Goal: Task Accomplishment & Management: Use online tool/utility

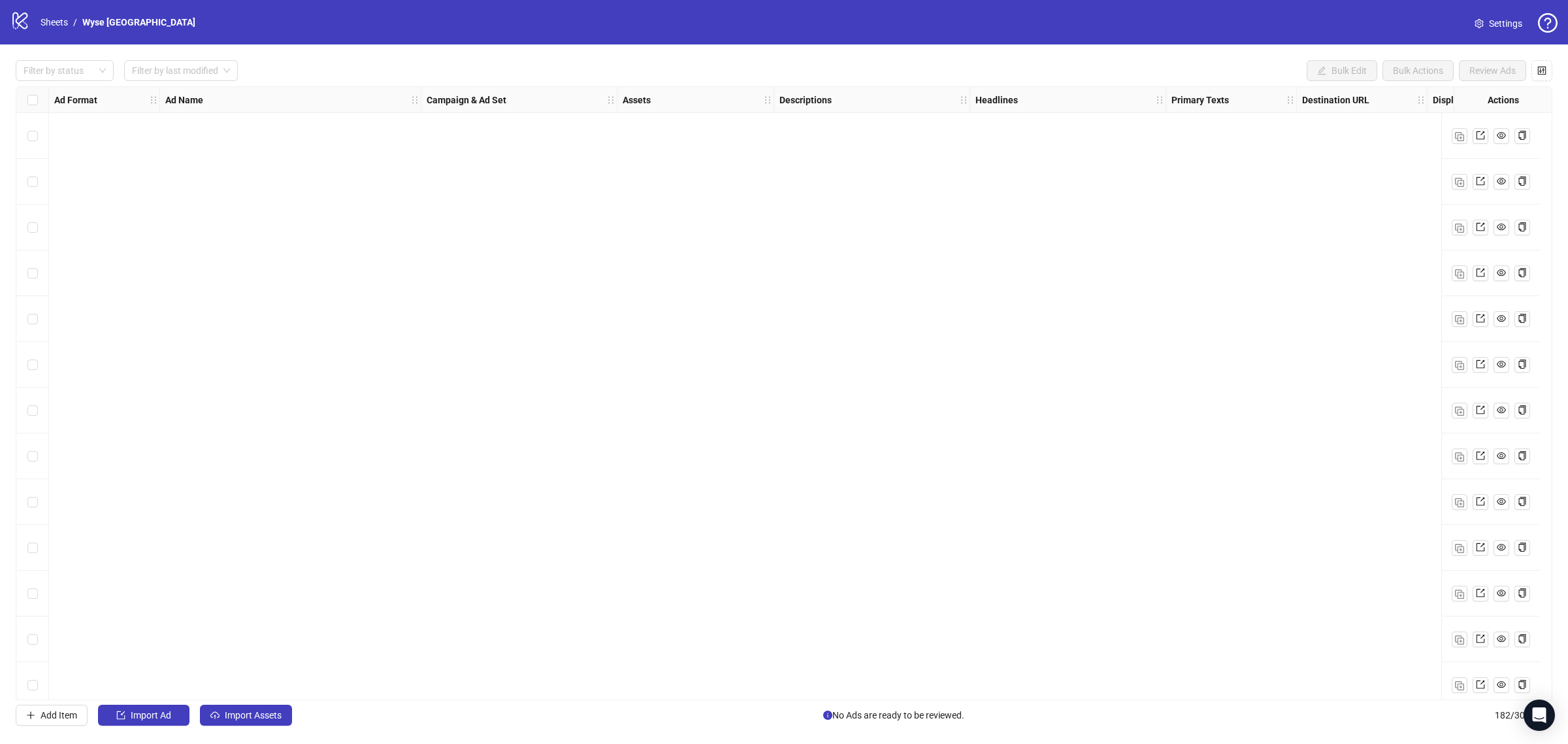
scroll to position [7744, 0]
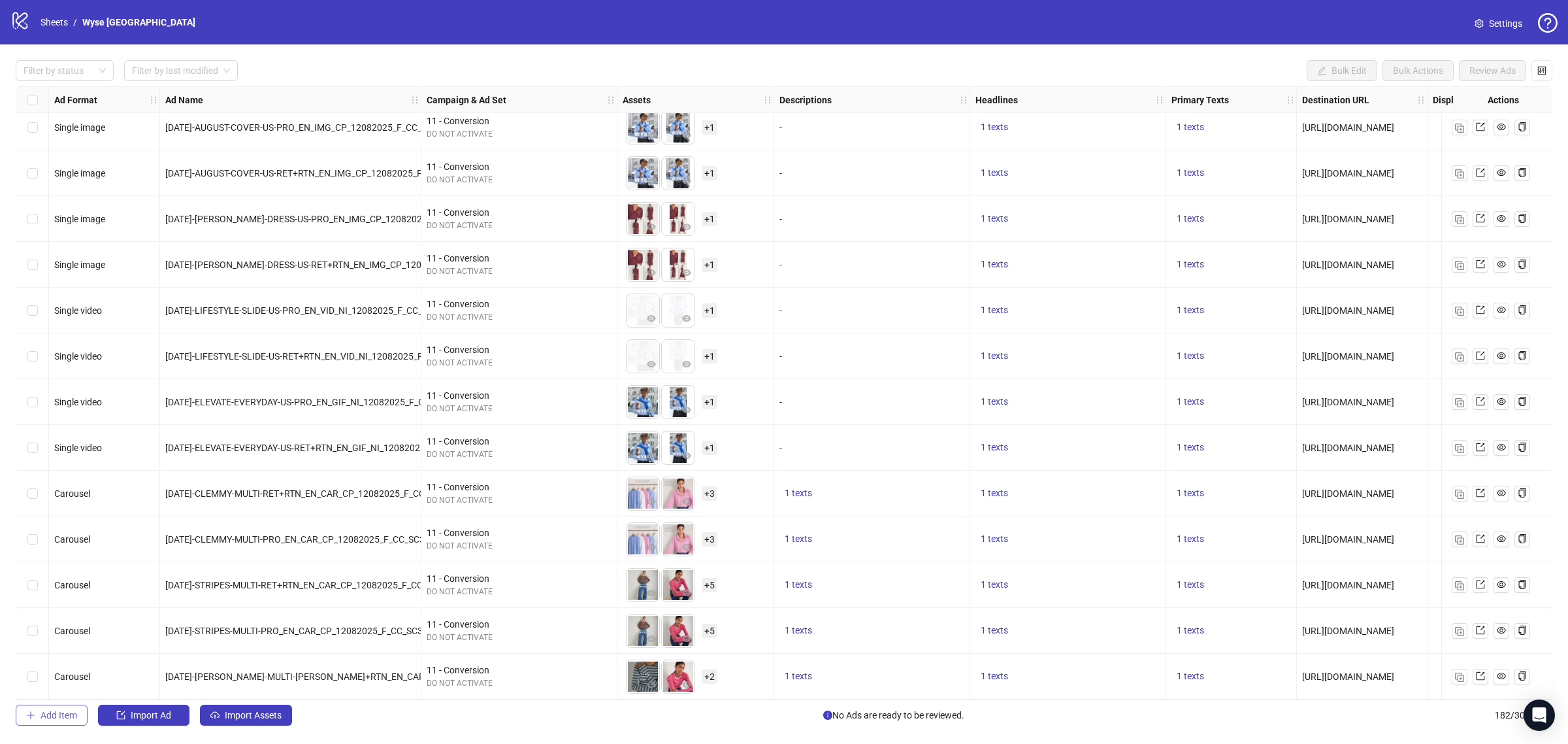
click at [53, 714] on span "Add Item" at bounding box center [59, 715] width 37 height 11
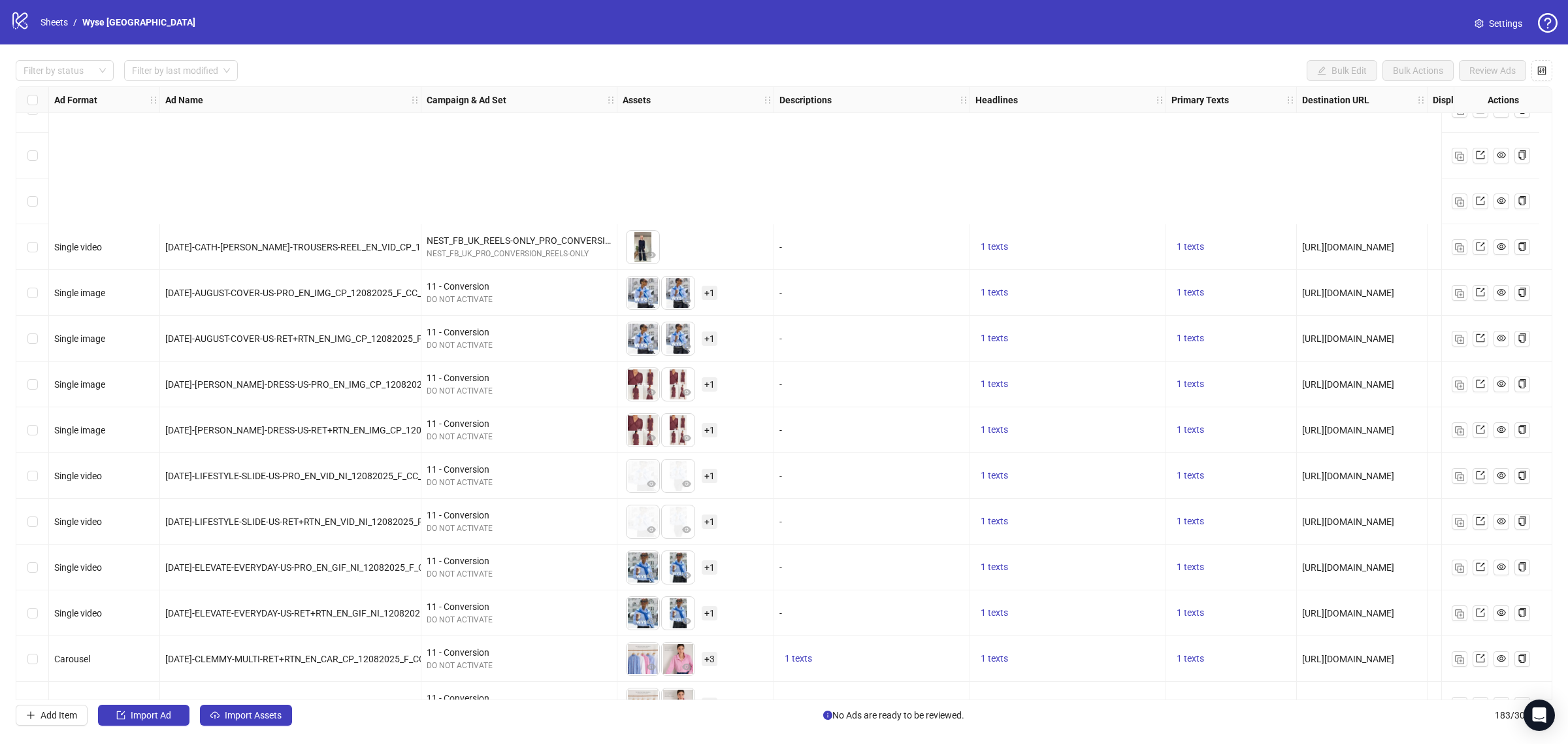
scroll to position [7790, 0]
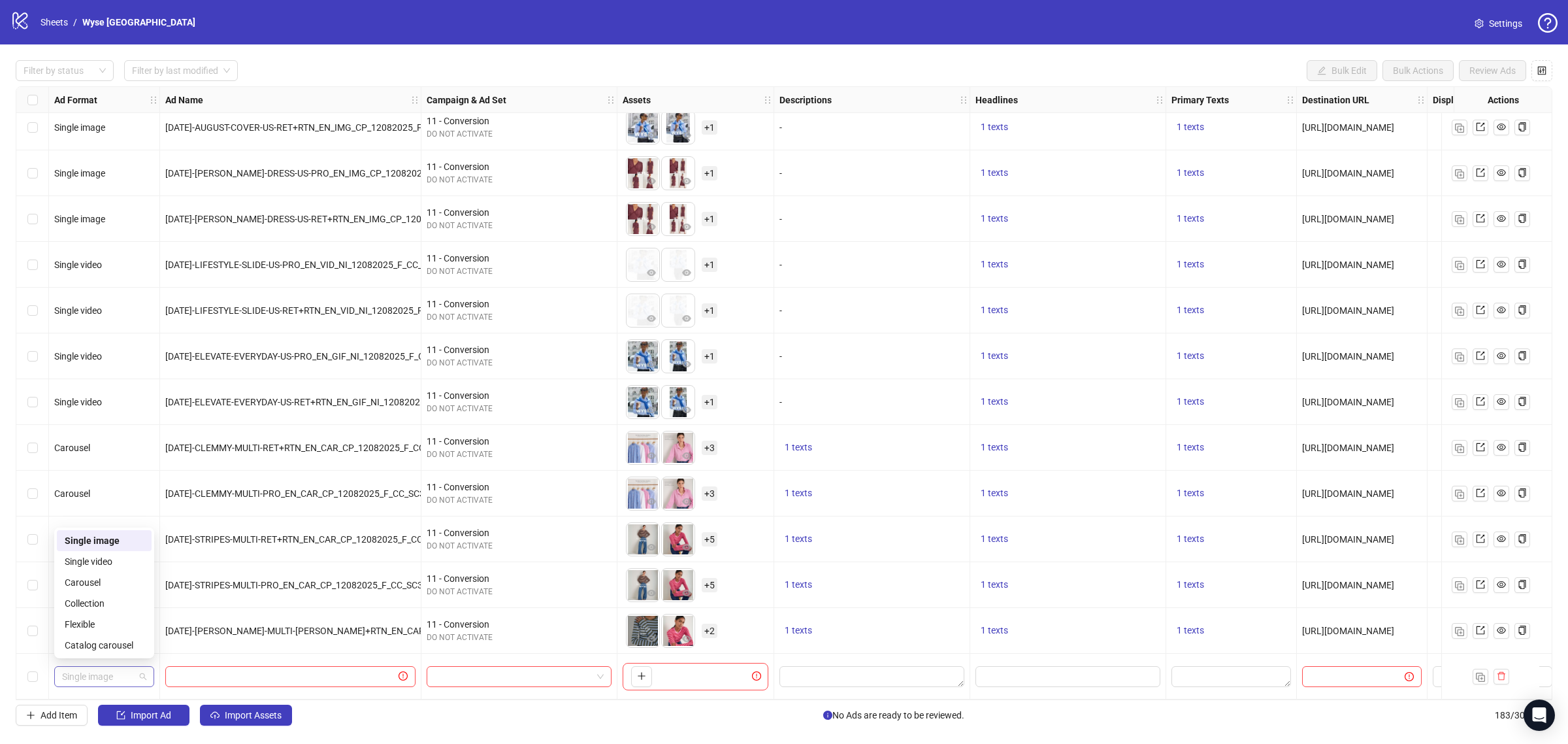
click at [118, 668] on span "Single image" at bounding box center [104, 676] width 84 height 19
click at [111, 559] on div "Single video" at bounding box center [105, 561] width 79 height 15
click at [487, 669] on input "search" at bounding box center [513, 676] width 158 height 19
type input "******"
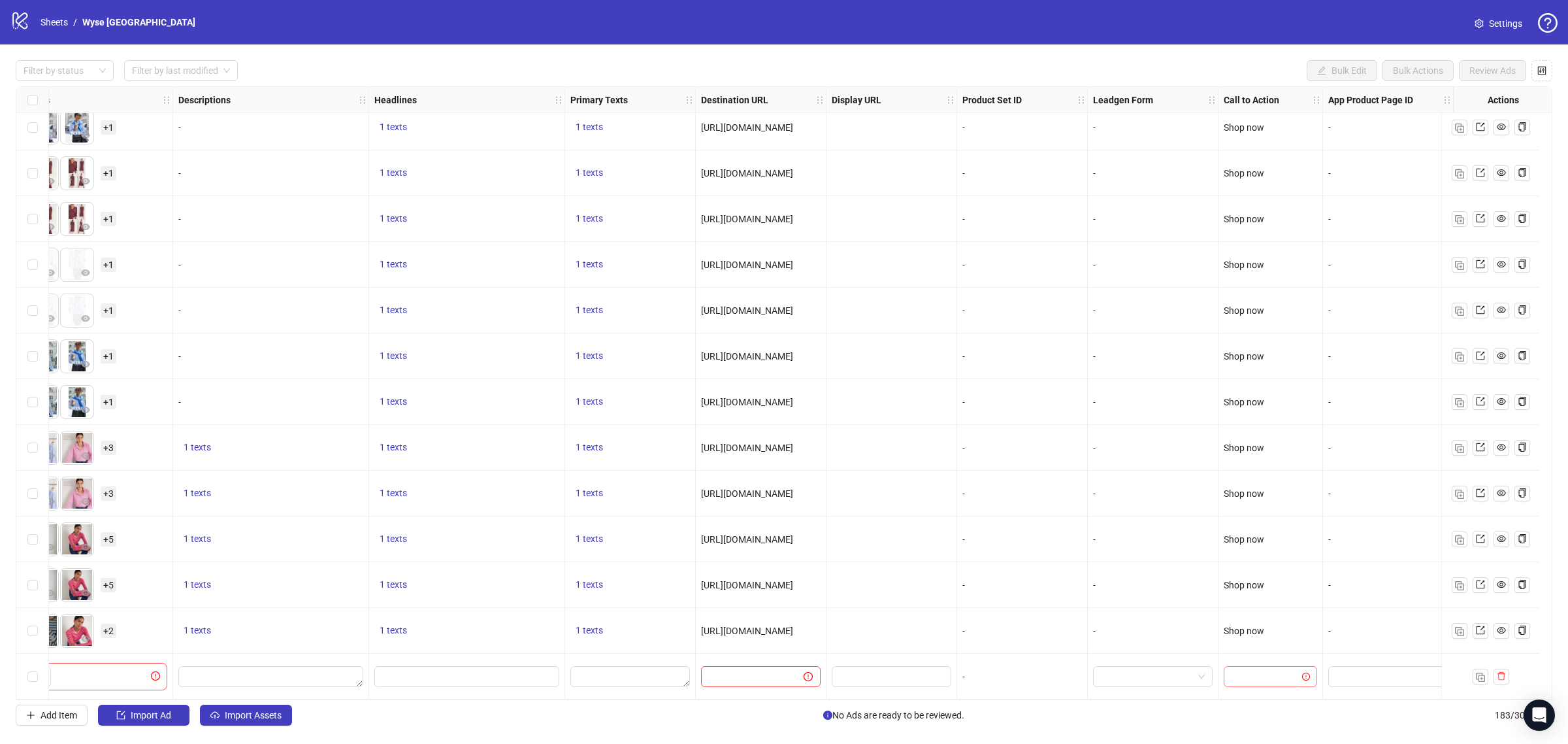
click at [1256, 666] on input "search" at bounding box center [1264, 676] width 66 height 19
type input "*******"
paste input "**********"
click at [768, 677] on input "text" at bounding box center [747, 676] width 77 height 15
type input "**********"
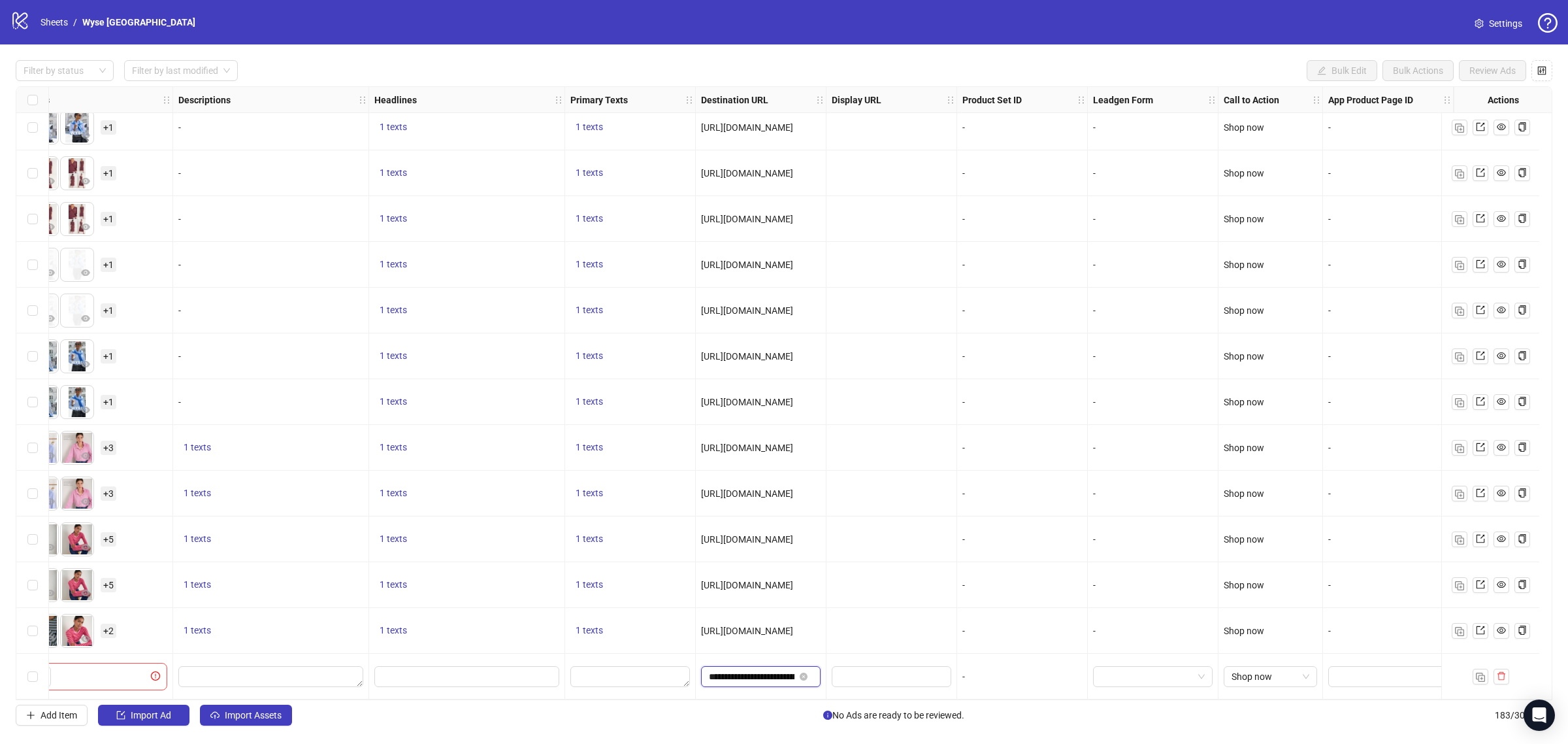
scroll to position [0, 156]
click at [870, 637] on div at bounding box center [891, 630] width 131 height 46
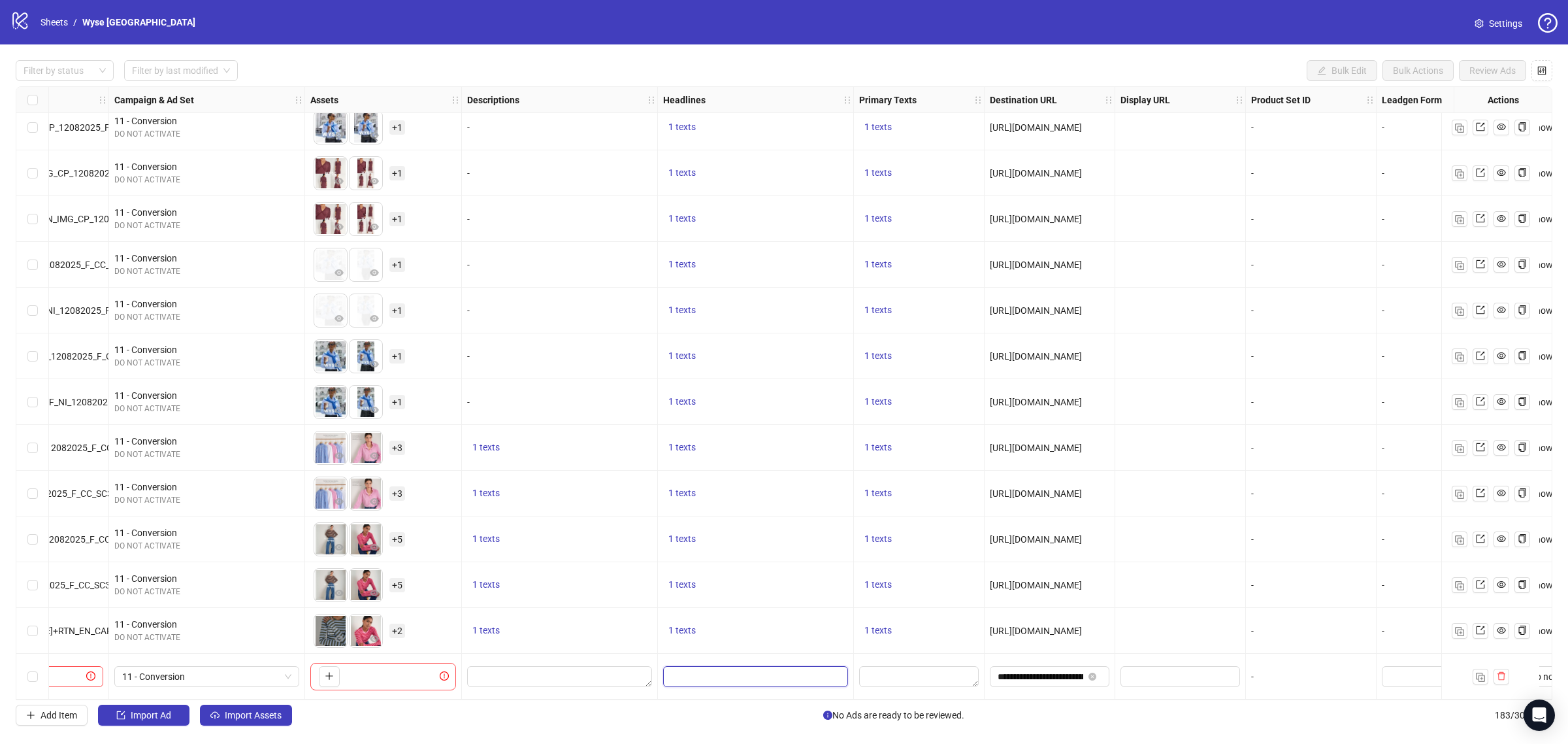
click at [749, 669] on input "Edit values" at bounding box center [754, 676] width 167 height 15
type input "**********"
click at [799, 557] on div "1 texts" at bounding box center [755, 539] width 196 height 46
click at [533, 681] on textarea "Edit values" at bounding box center [559, 676] width 185 height 21
click at [621, 531] on div "1 texts" at bounding box center [559, 539] width 185 height 16
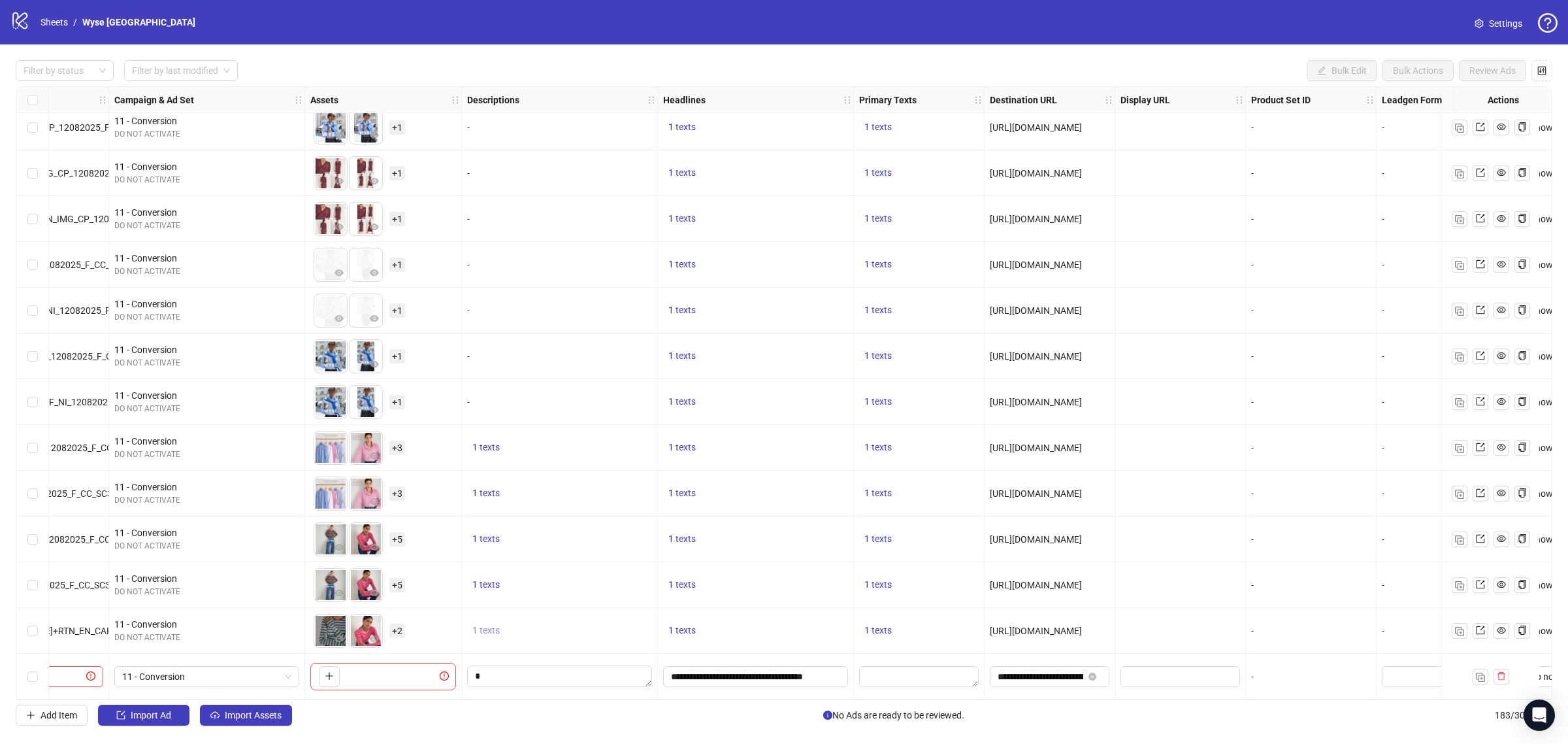
click at [483, 631] on span "1 texts" at bounding box center [486, 630] width 27 height 11
click at [483, 583] on span "1 texts" at bounding box center [486, 584] width 27 height 11
click at [581, 487] on div "1 texts" at bounding box center [559, 493] width 185 height 16
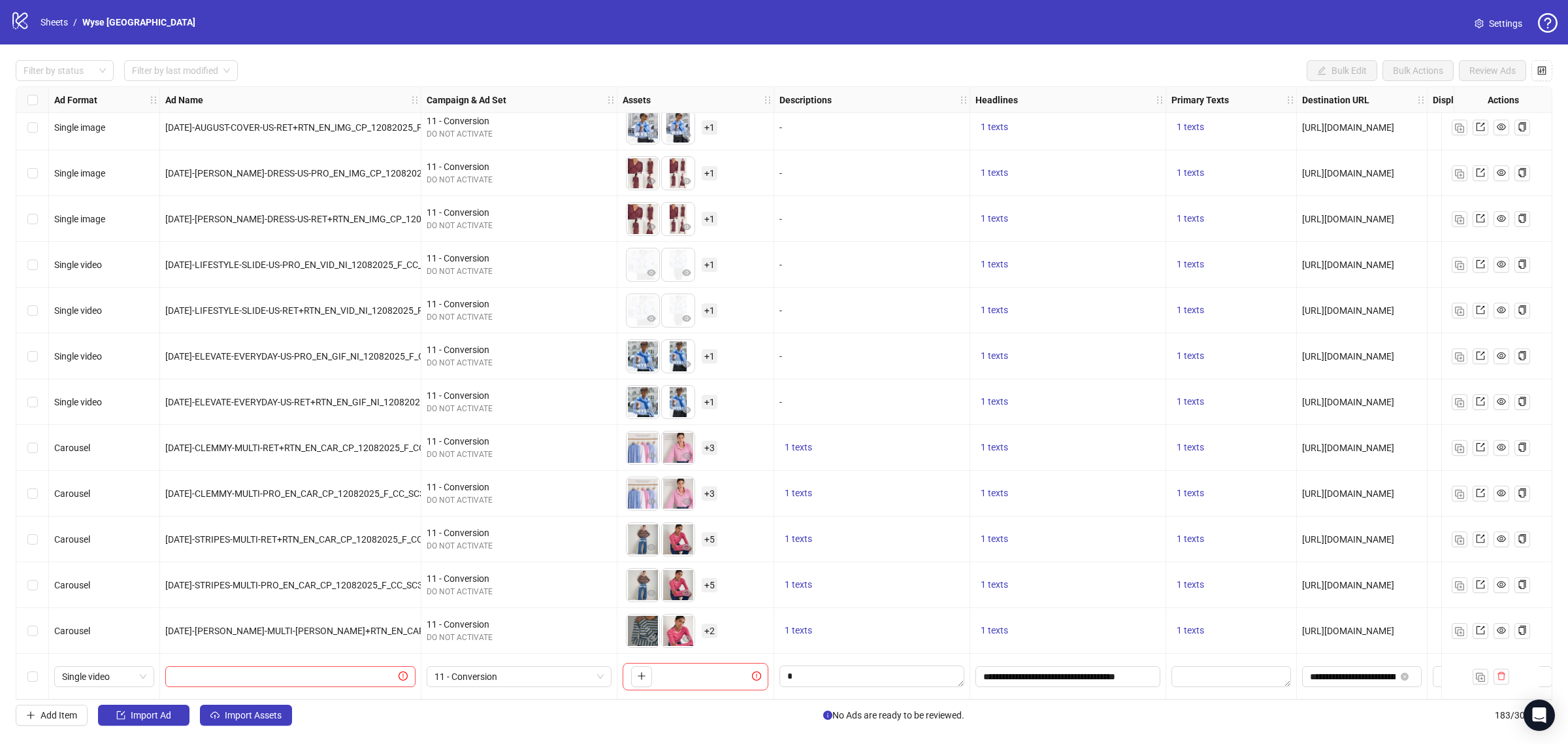
scroll to position [7790, 289]
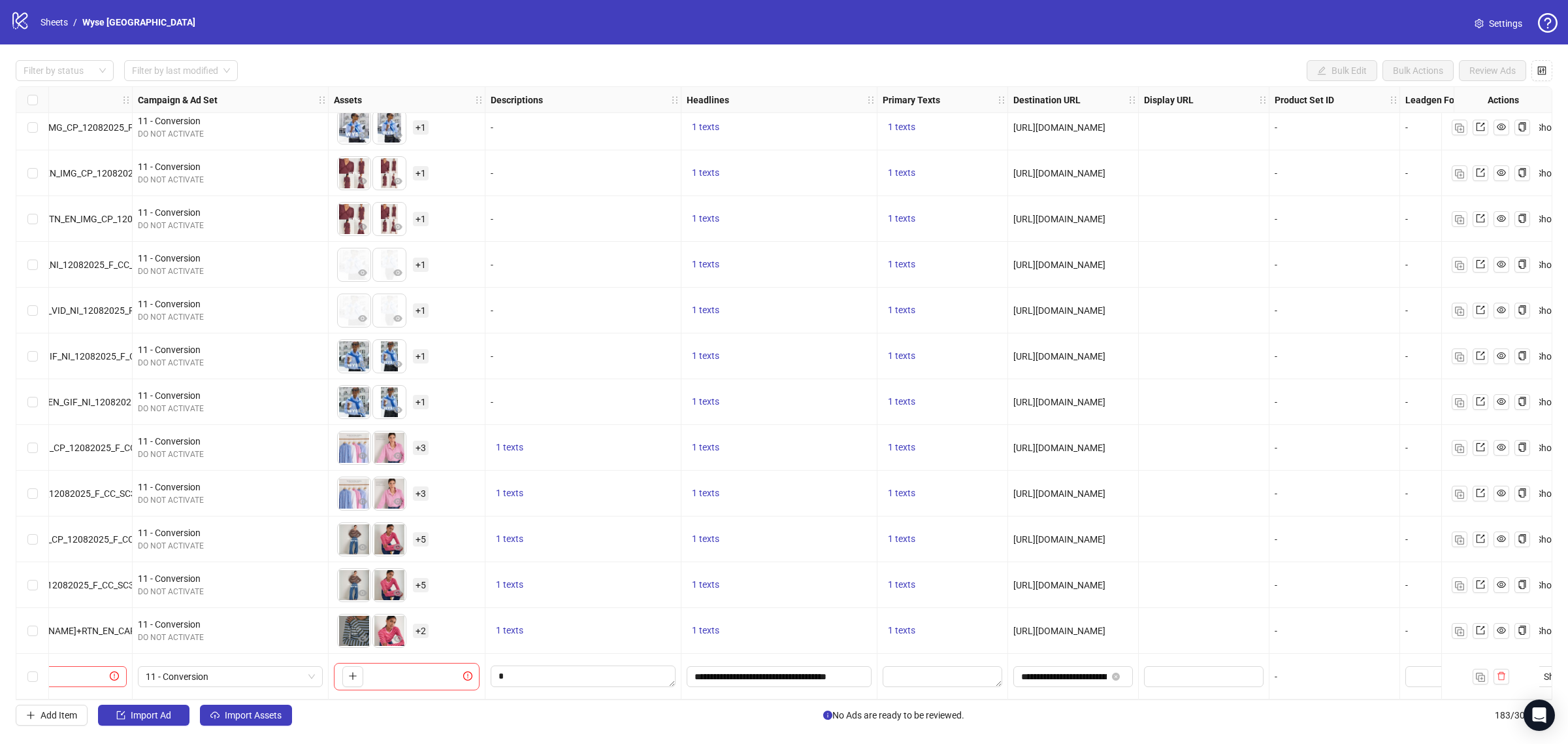
drag, startPoint x: 546, startPoint y: 98, endPoint x: 611, endPoint y: 140, distance: 77.4
click at [575, 666] on textarea "Edit values" at bounding box center [583, 676] width 185 height 21
click at [615, 562] on div "1 texts" at bounding box center [583, 584] width 196 height 46
click at [1477, 672] on img "button" at bounding box center [1480, 676] width 9 height 9
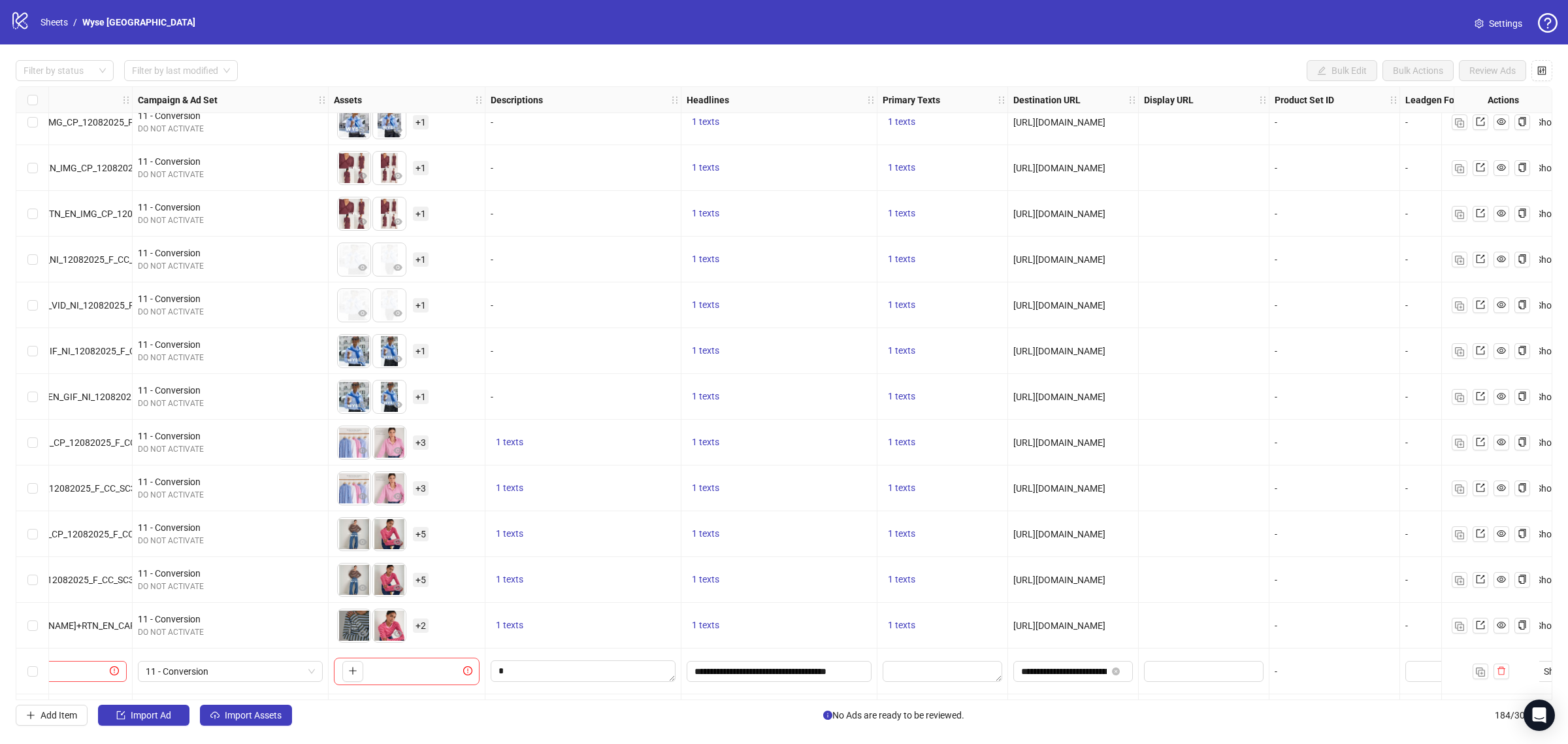
scroll to position [7835, 289]
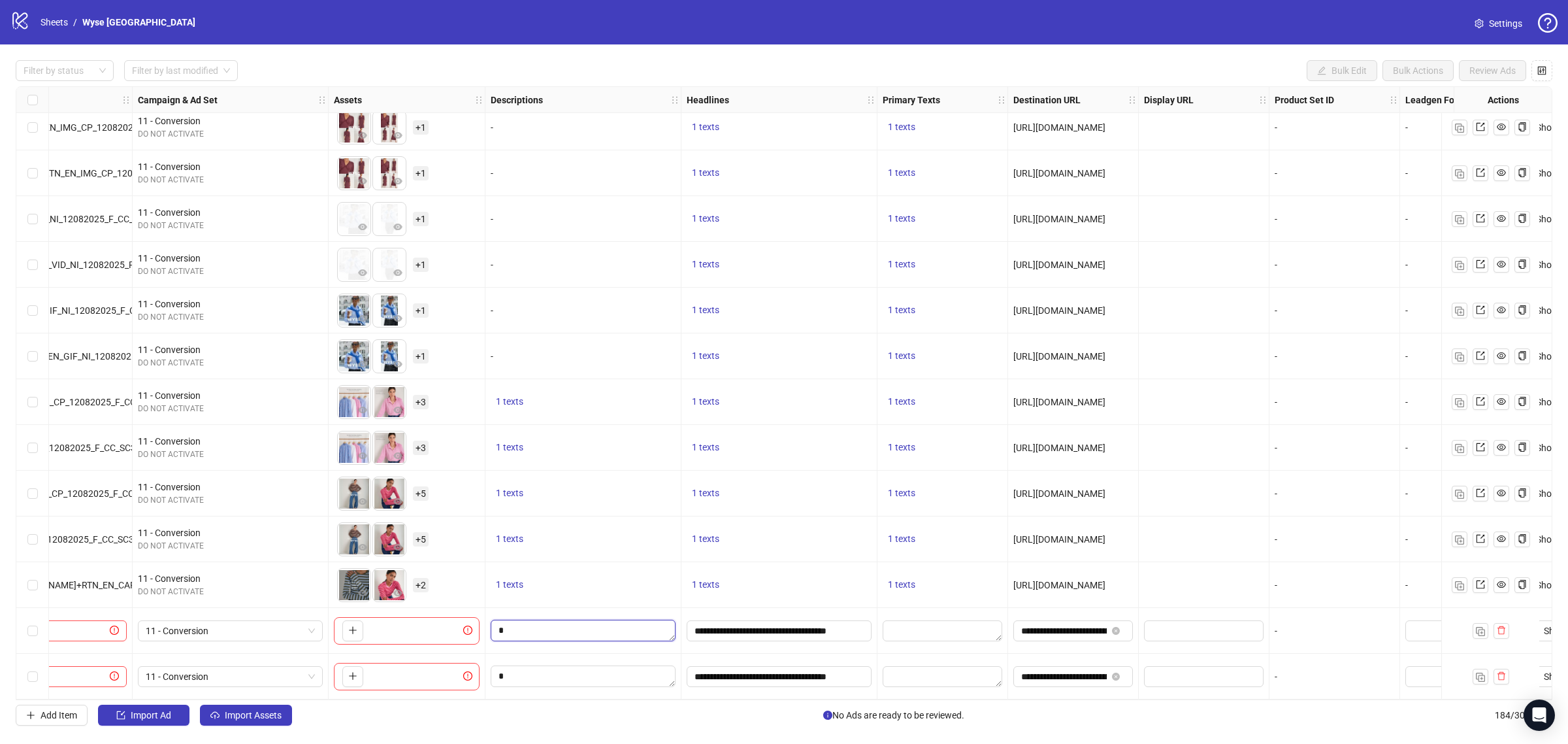
click at [575, 619] on textarea "Edit values" at bounding box center [583, 630] width 185 height 21
click at [920, 628] on textarea "Edit values" at bounding box center [941, 631] width 119 height 21
paste textarea "**********"
type textarea "**********"
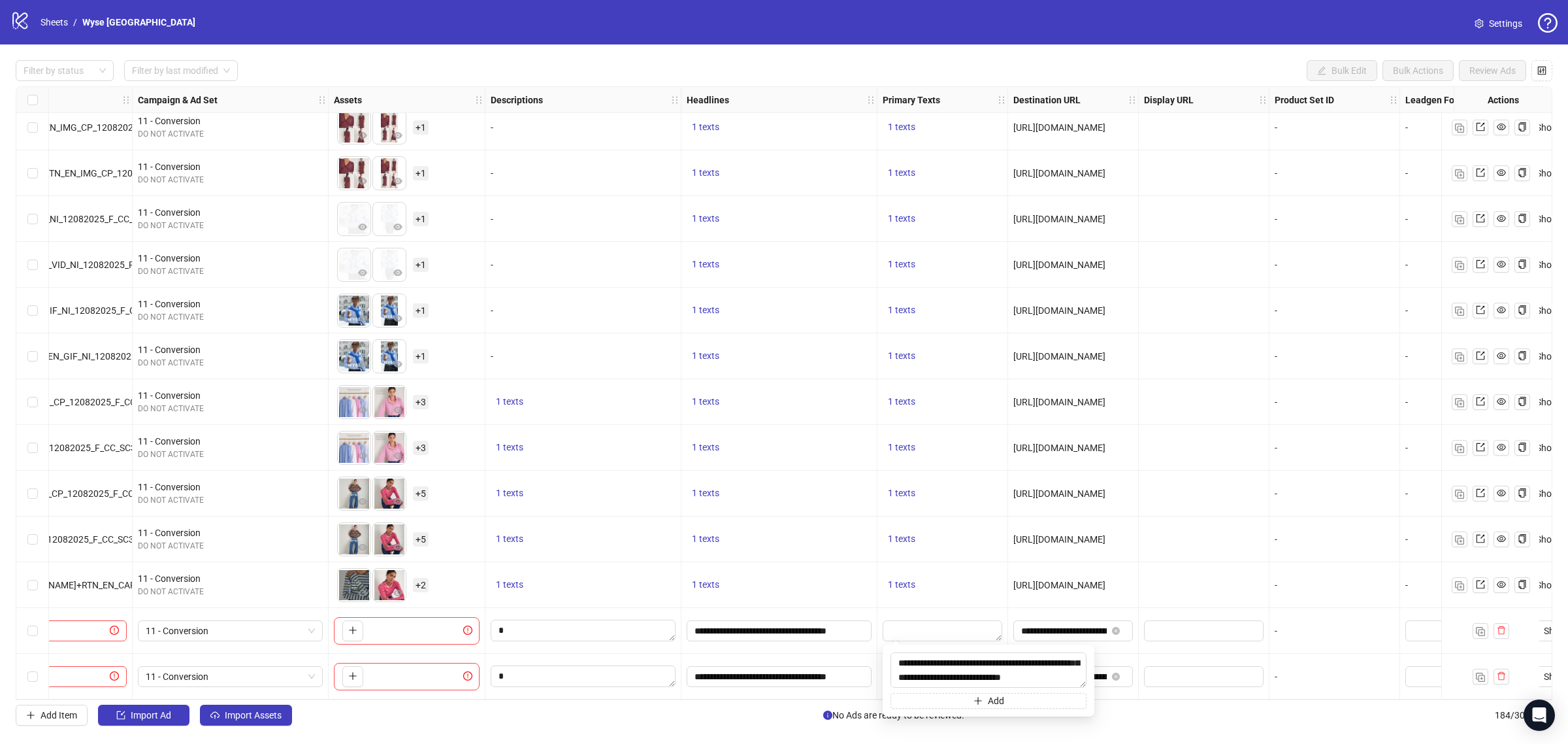
click at [834, 562] on div "1 texts" at bounding box center [780, 584] width 196 height 46
click at [948, 680] on textarea "Edit values" at bounding box center [941, 676] width 119 height 21
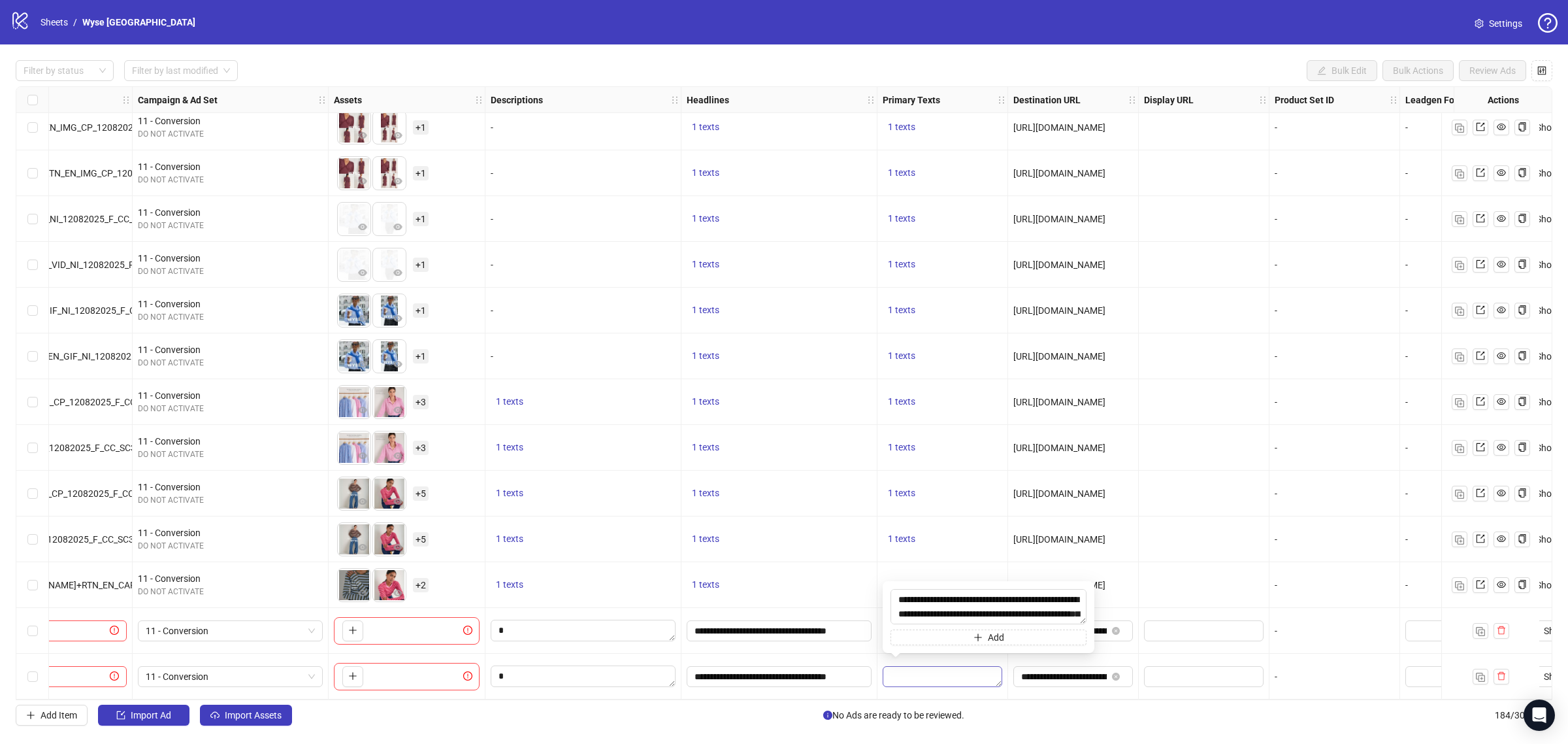
scroll to position [38, 0]
click at [789, 552] on div "1 texts" at bounding box center [780, 539] width 196 height 46
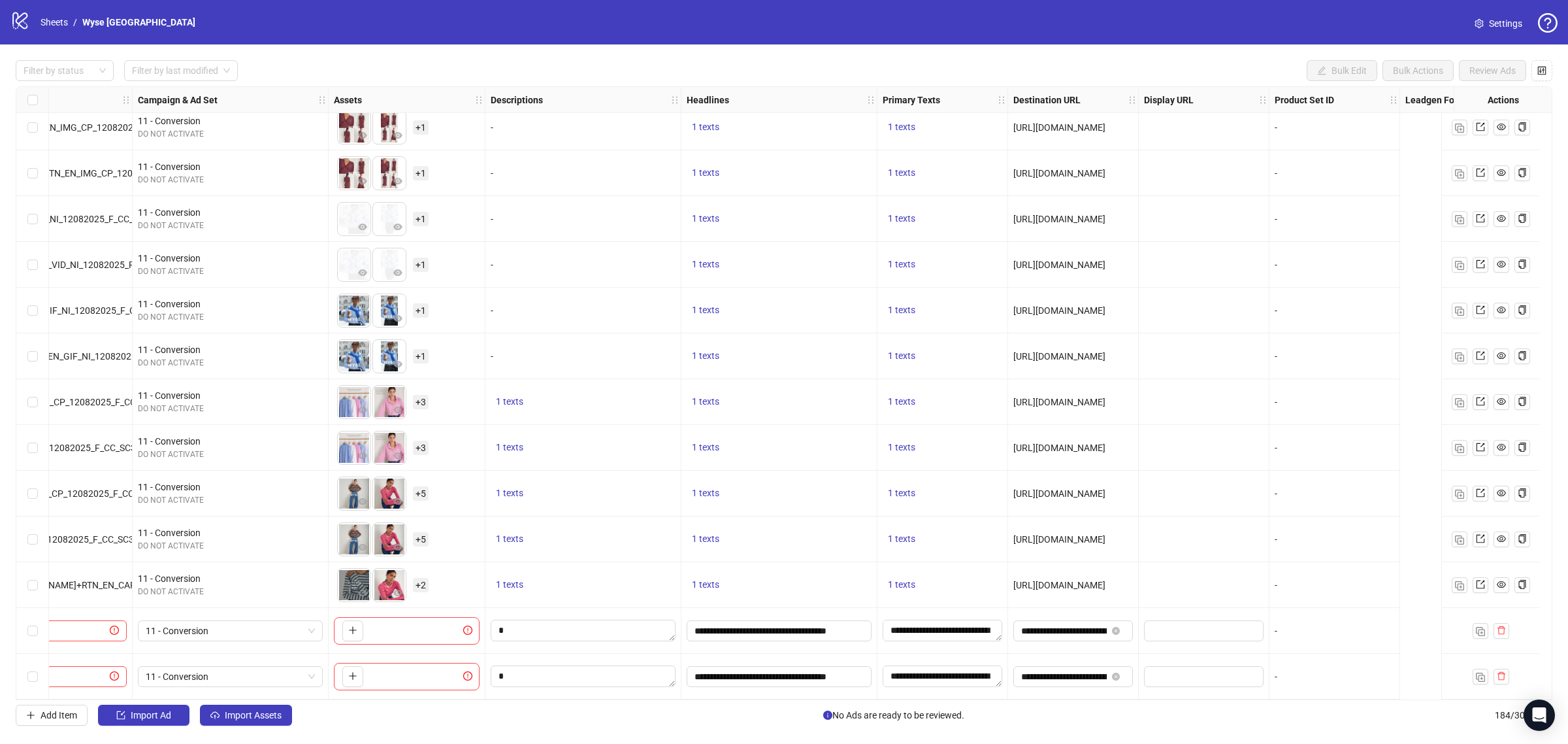
scroll to position [7835, 0]
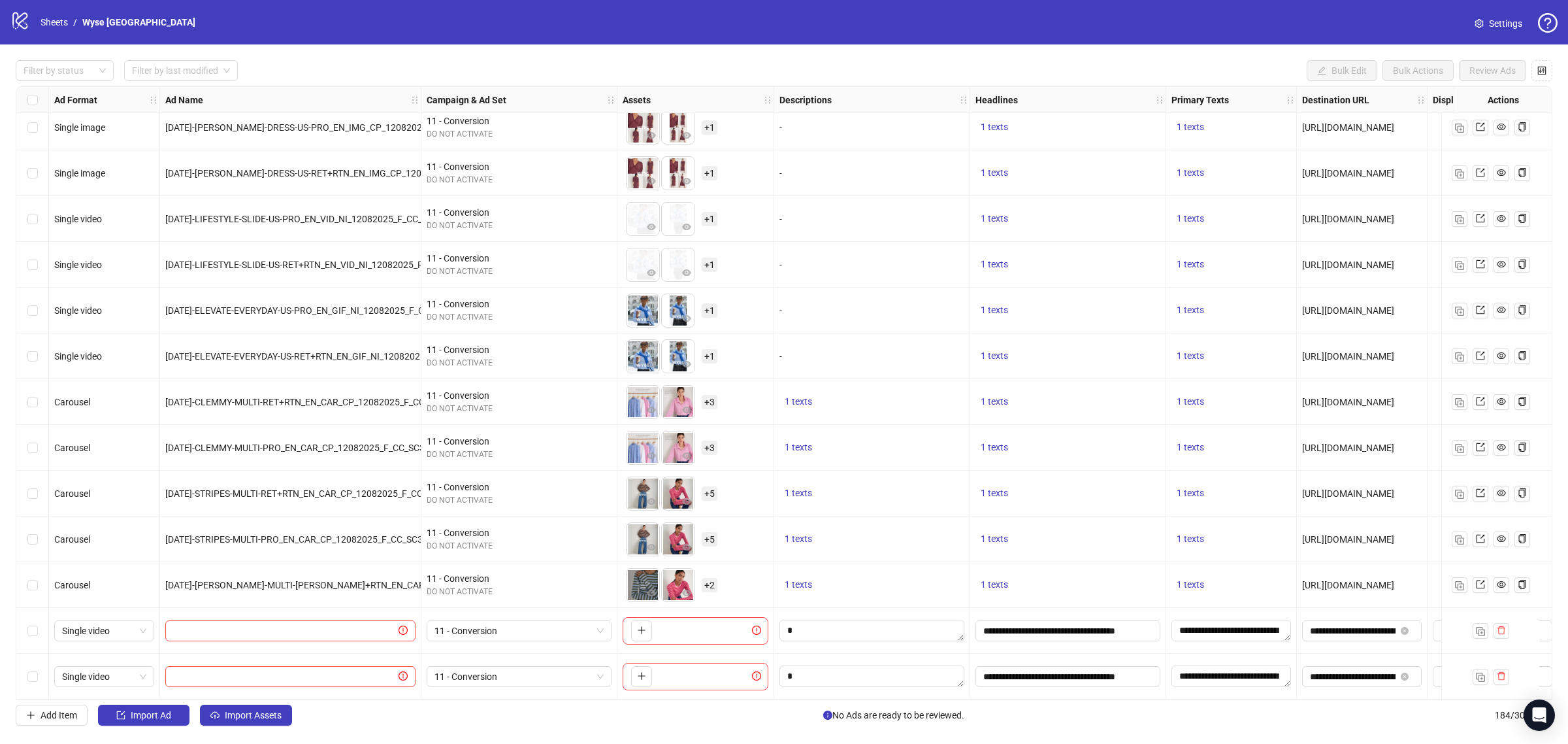
click at [642, 626] on icon "plus" at bounding box center [641, 630] width 9 height 9
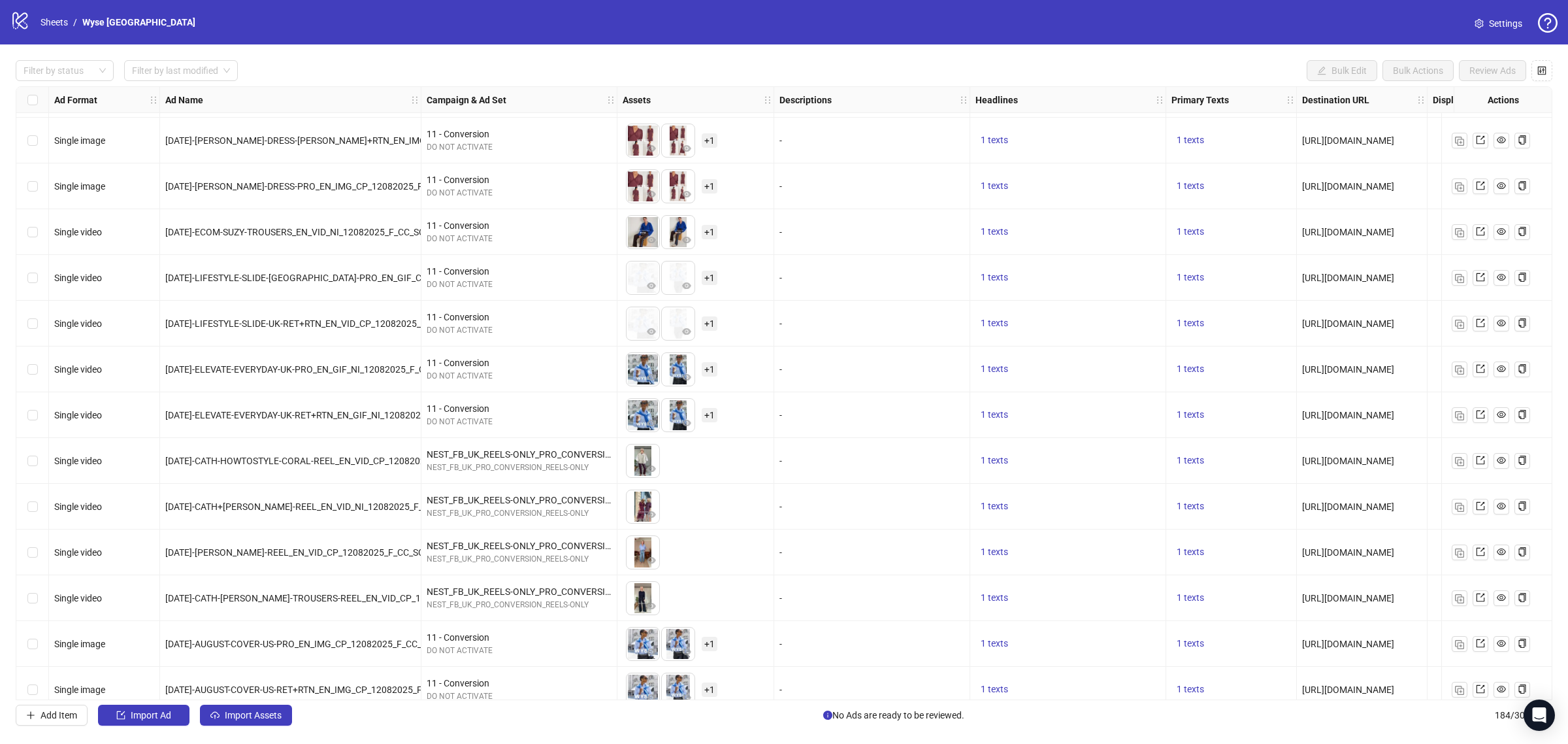
scroll to position [7224, 0]
click at [505, 445] on div "ID: 120204733691060055" at bounding box center [519, 443] width 153 height 13
copy div "120204733691060055"
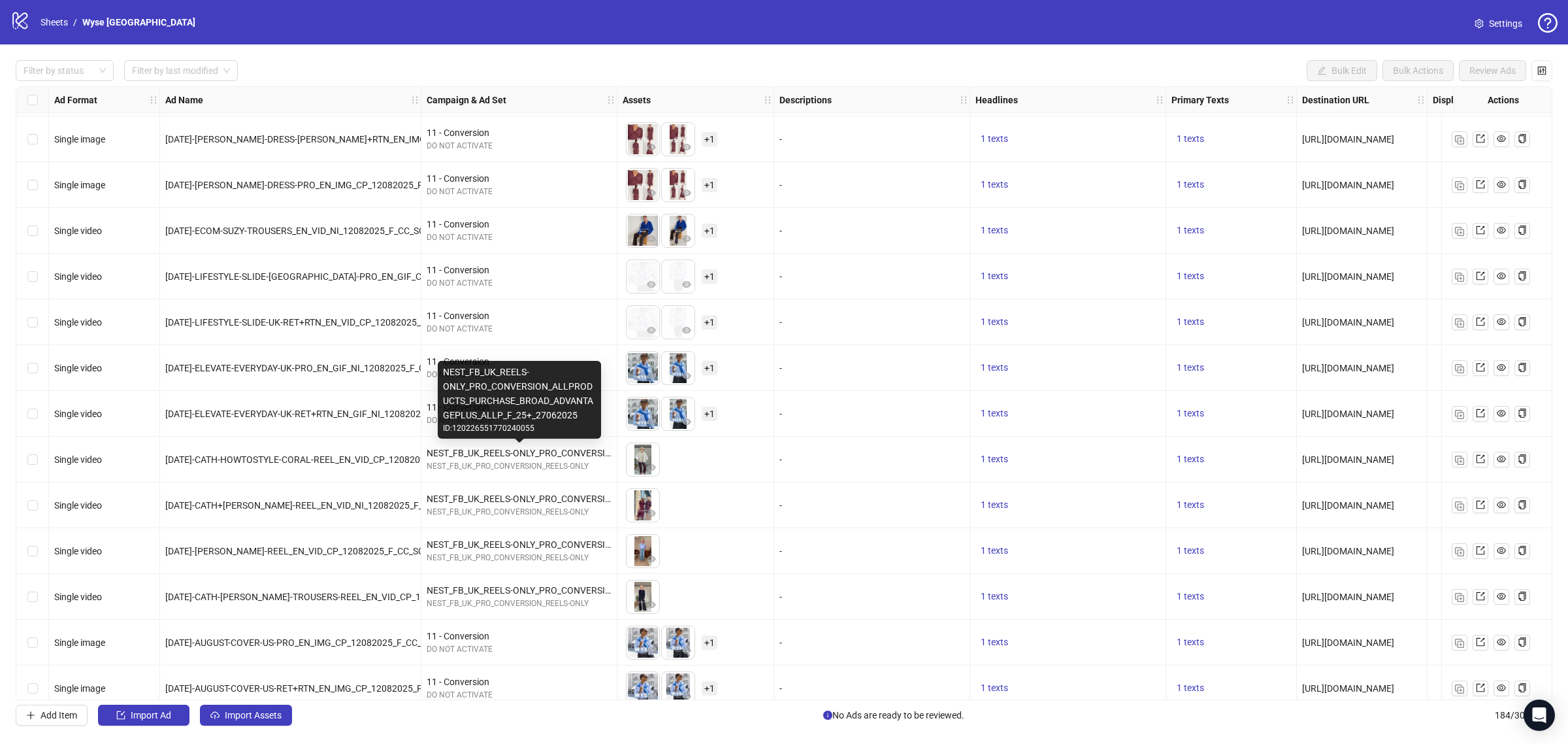
click at [505, 426] on div "ID: 120226551770240055" at bounding box center [519, 428] width 153 height 13
copy div "120226551770240055"
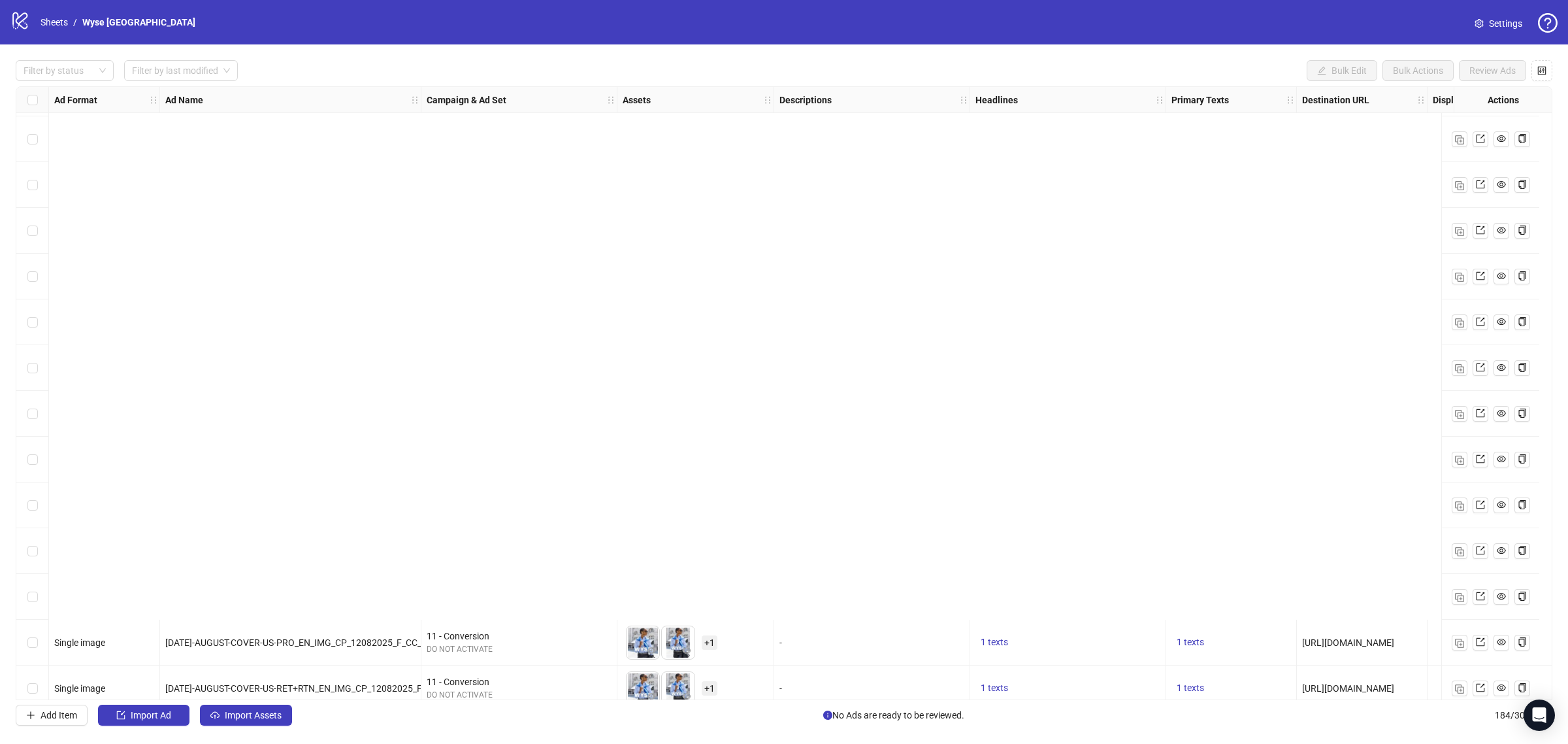
scroll to position [7835, 0]
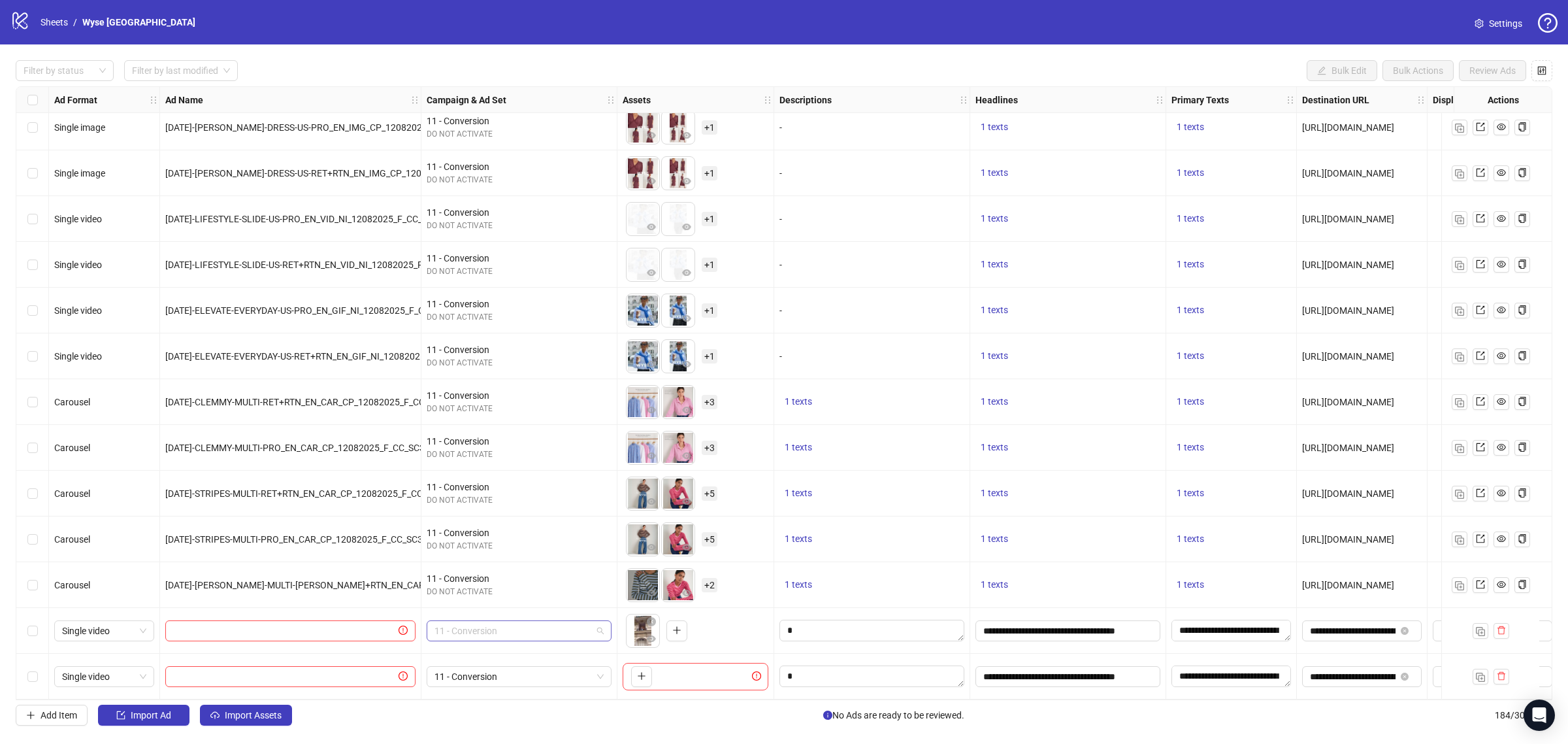
click at [530, 630] on span "11 - Conversion" at bounding box center [519, 631] width 169 height 19
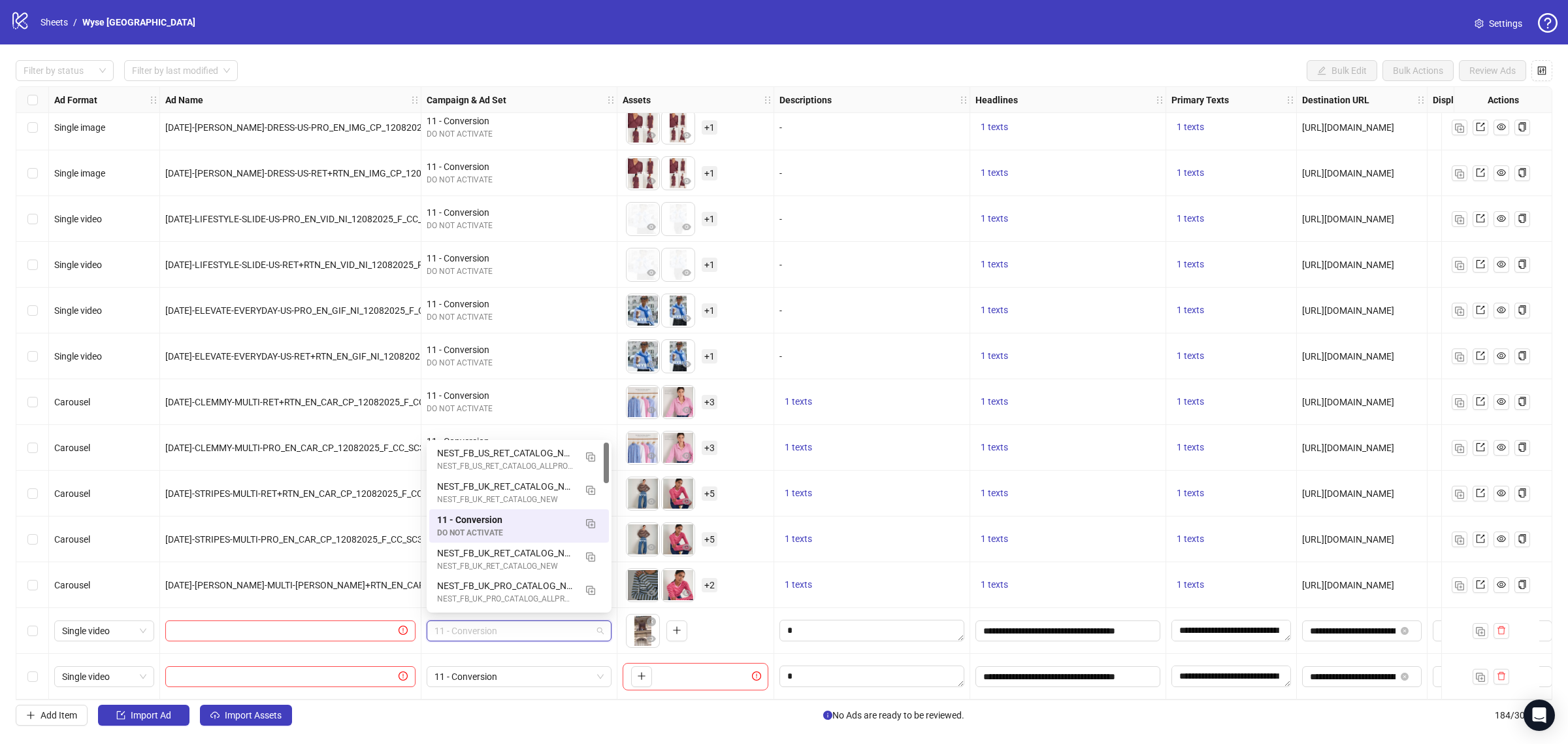
paste input "**********"
type input "**********"
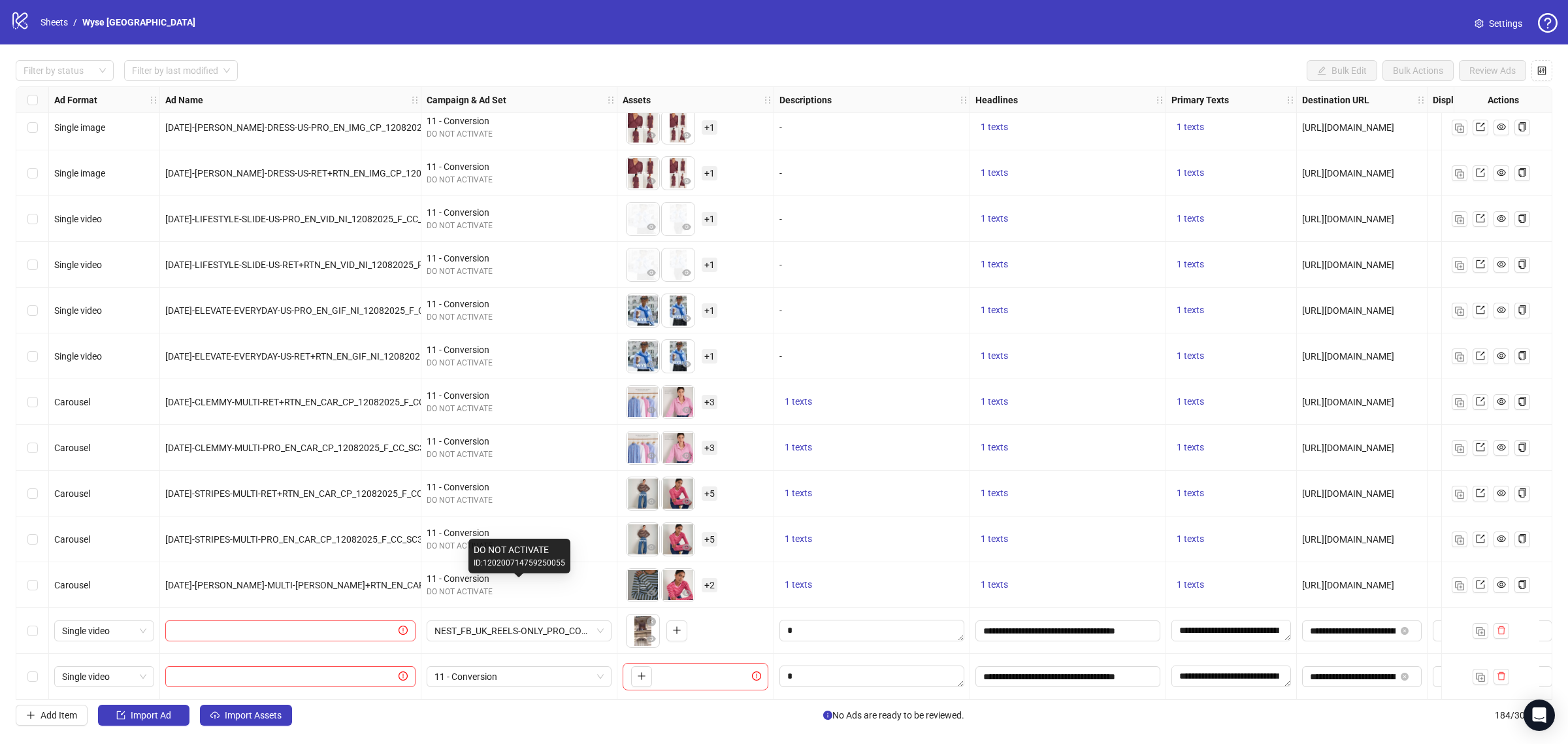
click at [557, 585] on div "DO NOT ACTIVATE" at bounding box center [518, 591] width 185 height 13
click at [302, 626] on input "text" at bounding box center [285, 631] width 223 height 15
paste input "**********"
type input "**********"
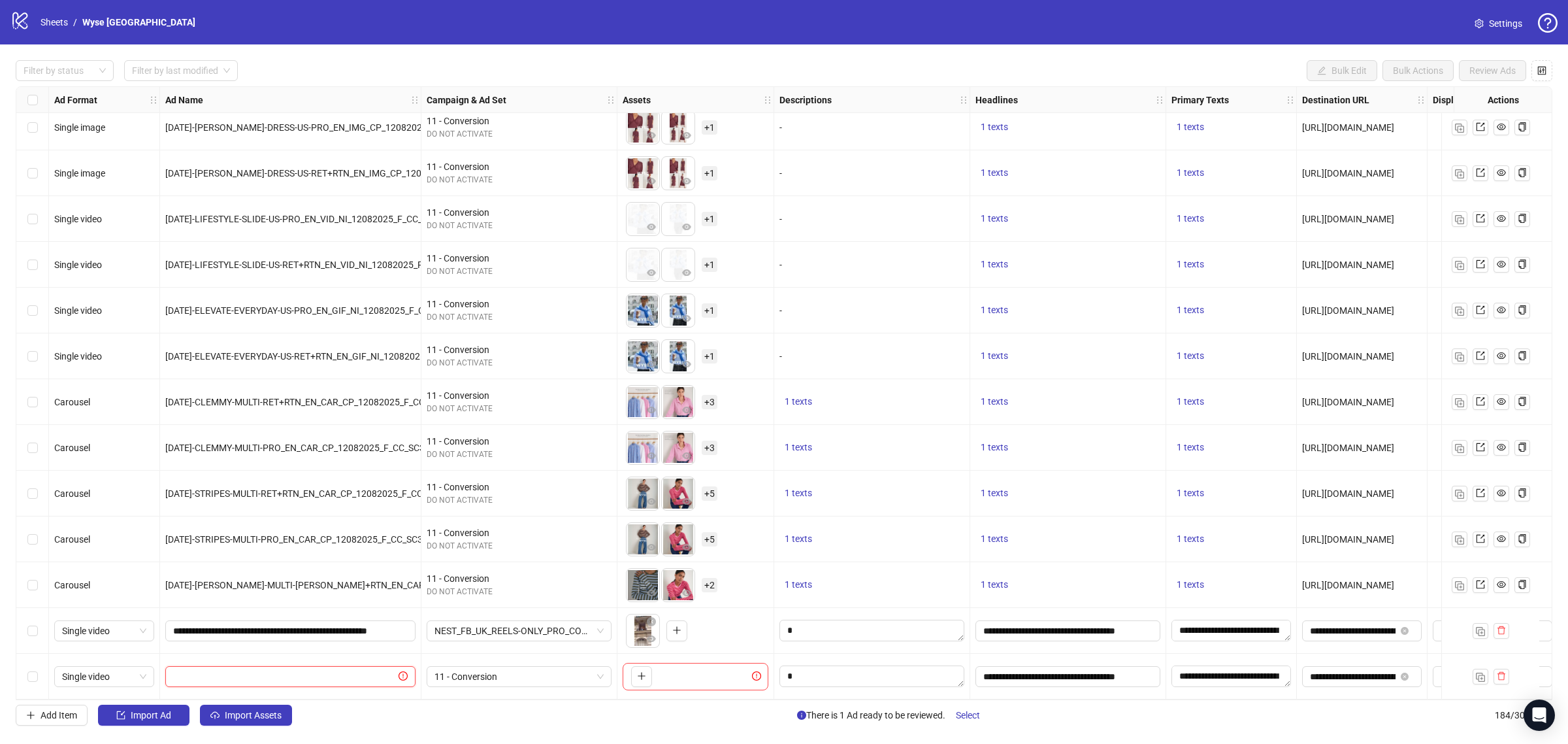
click at [256, 673] on input "text" at bounding box center [285, 676] width 223 height 15
paste input "**********"
type input "**********"
click at [633, 666] on button "button" at bounding box center [642, 676] width 21 height 21
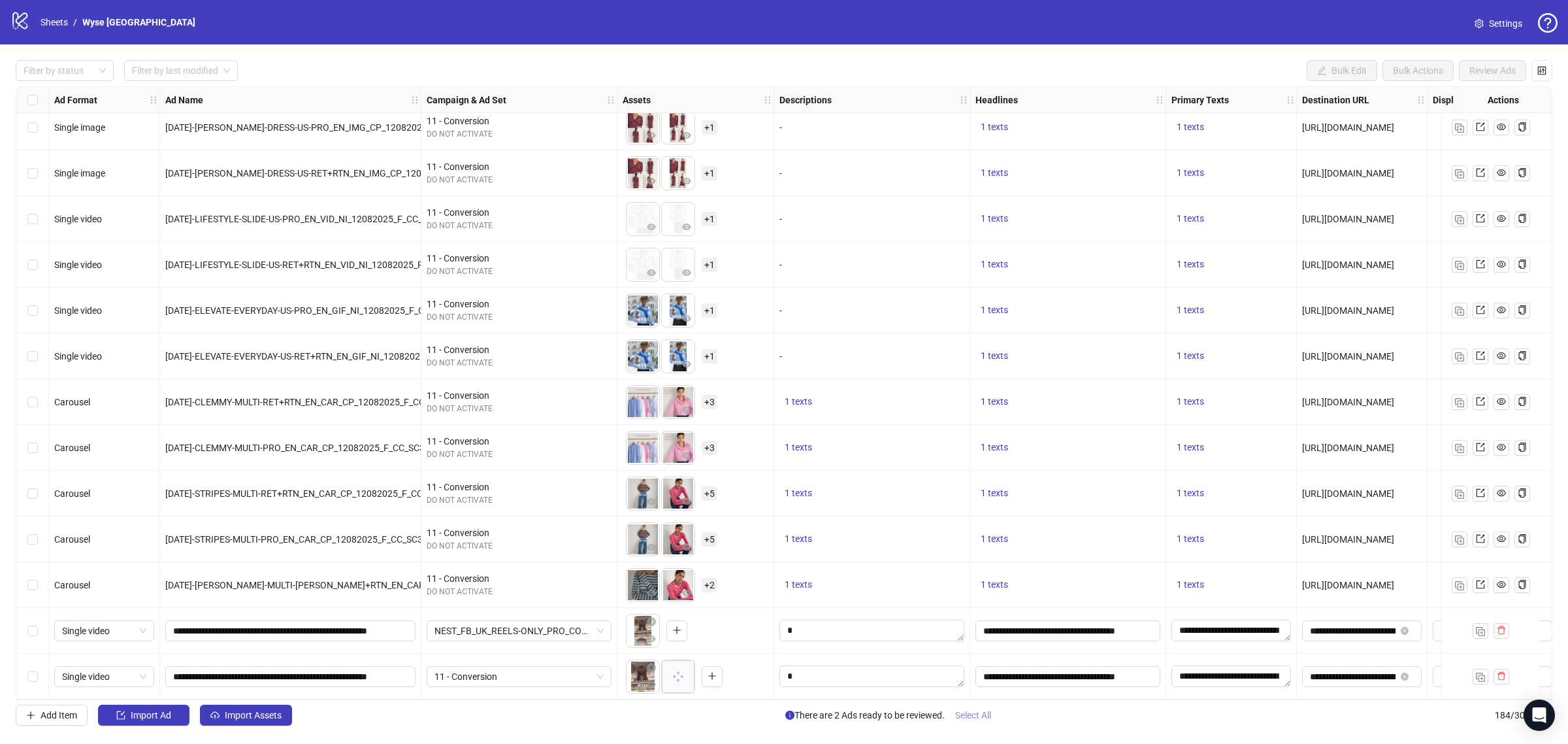
click at [974, 711] on span "Select All" at bounding box center [972, 715] width 36 height 11
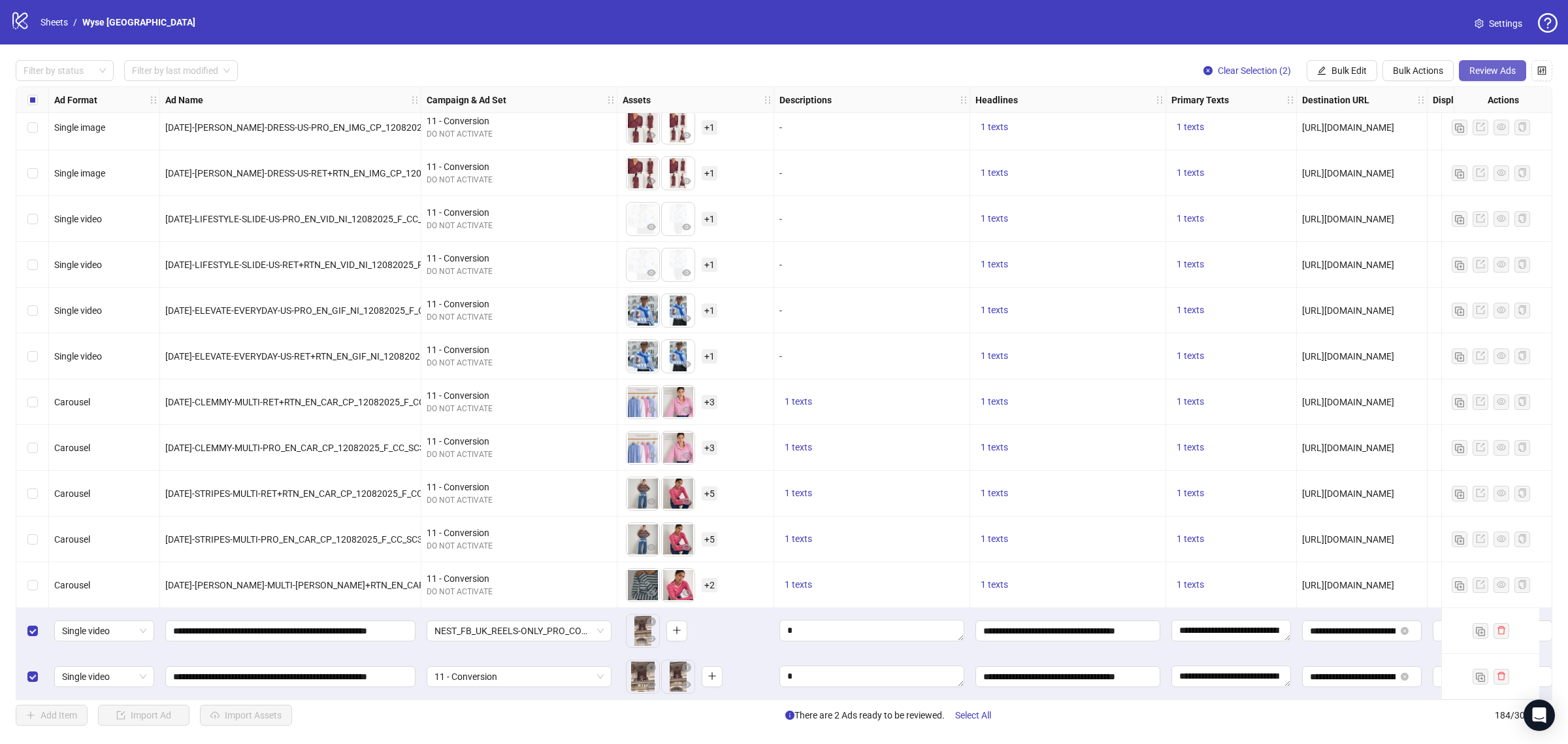
click at [1506, 63] on button "Review Ads" at bounding box center [1491, 71] width 67 height 21
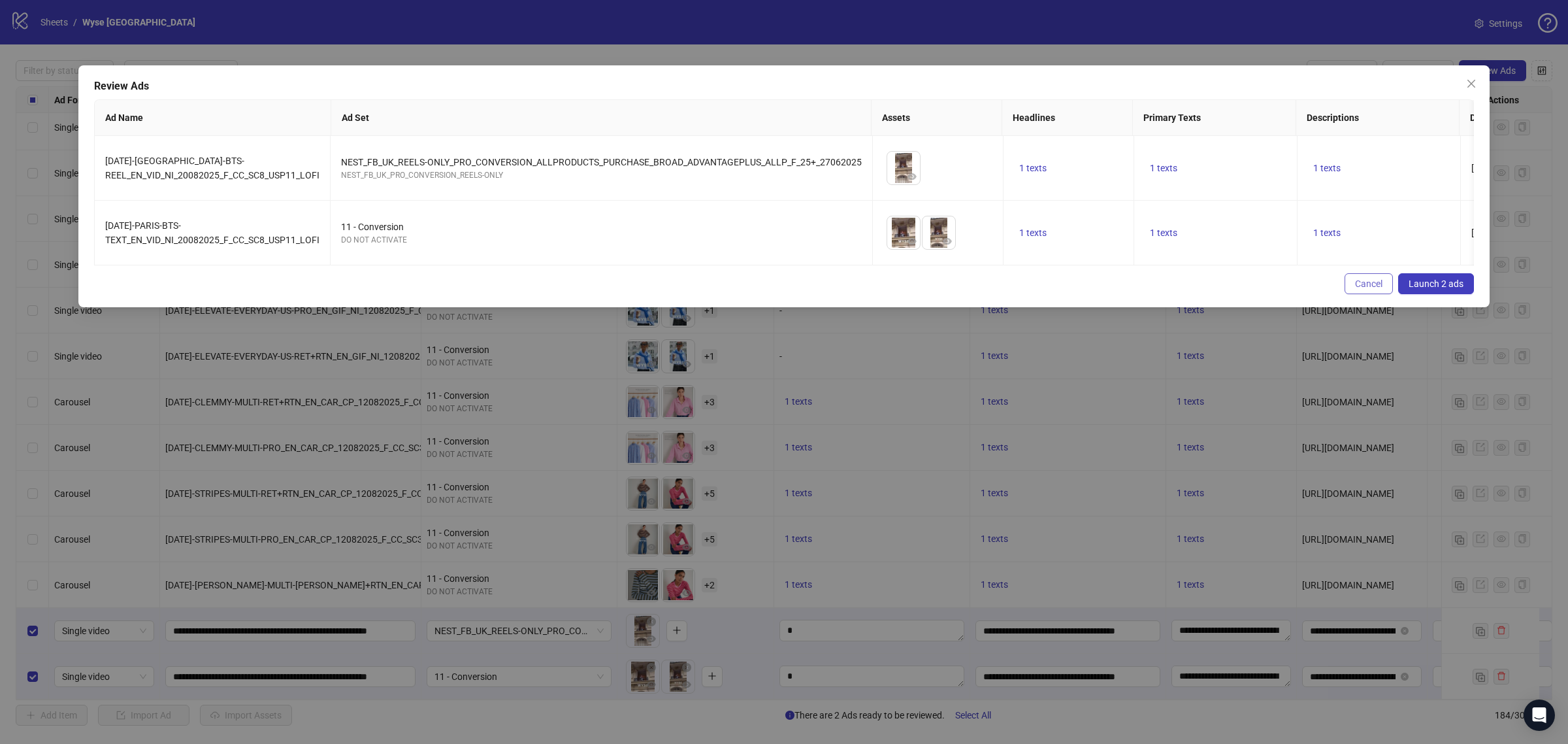
click at [1376, 288] on button "Cancel" at bounding box center [1368, 284] width 48 height 21
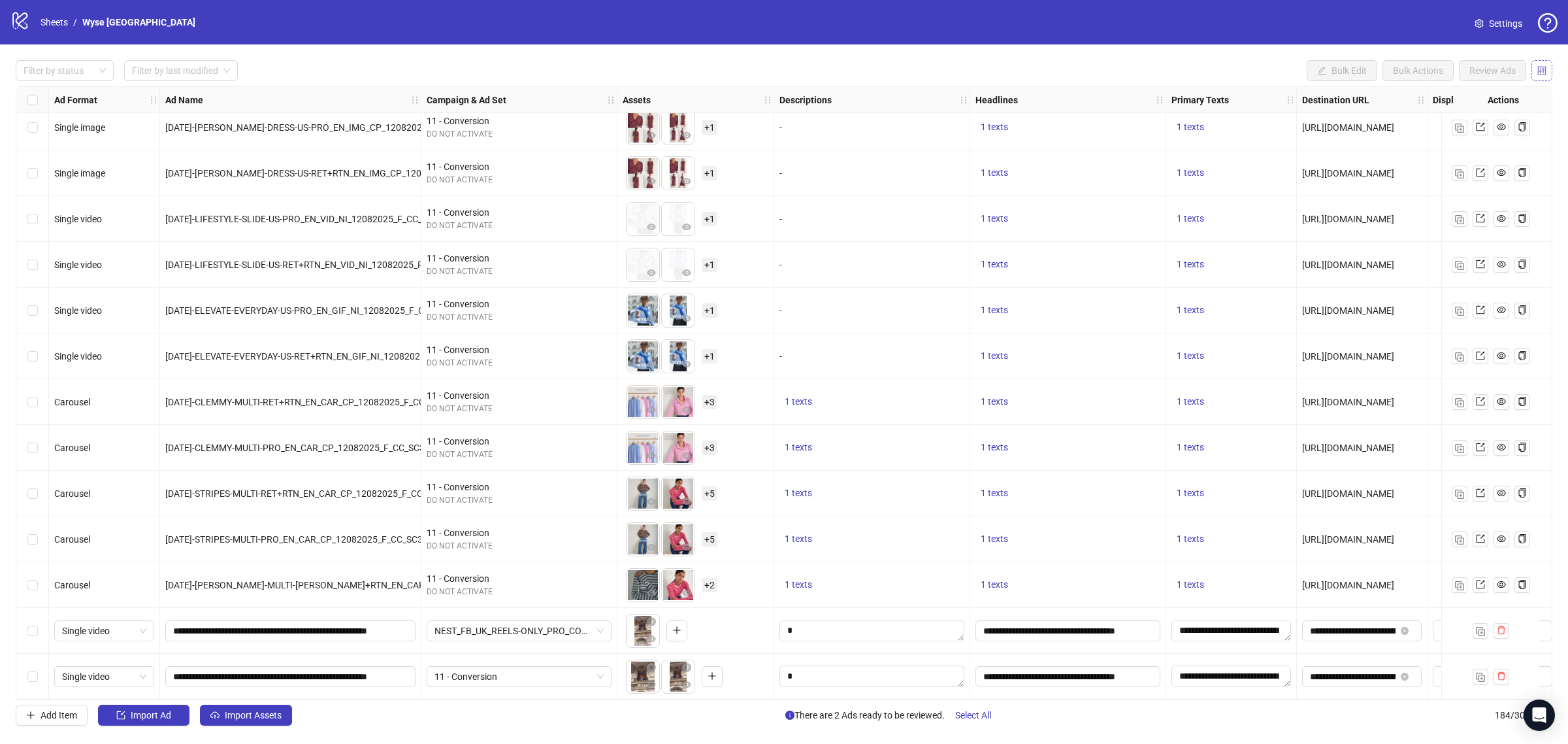
click at [1537, 71] on icon "control" at bounding box center [1541, 70] width 9 height 9
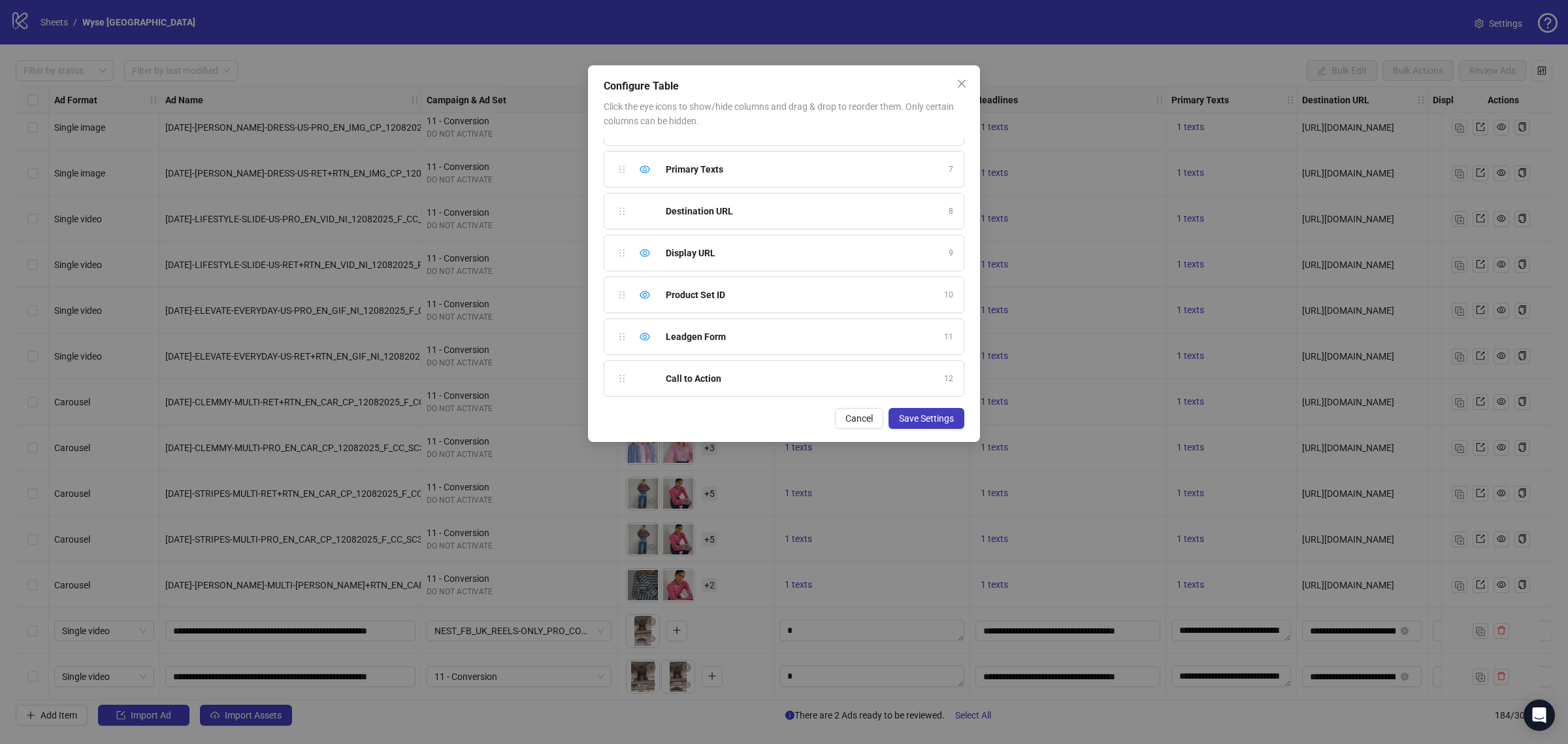
scroll to position [286, 0]
click at [642, 376] on icon "eye" at bounding box center [644, 376] width 11 height 11
click at [644, 294] on icon "eye" at bounding box center [644, 293] width 11 height 11
click at [641, 253] on icon "eye" at bounding box center [644, 251] width 11 height 11
click at [645, 214] on div "Hide column" at bounding box center [645, 209] width 15 height 16
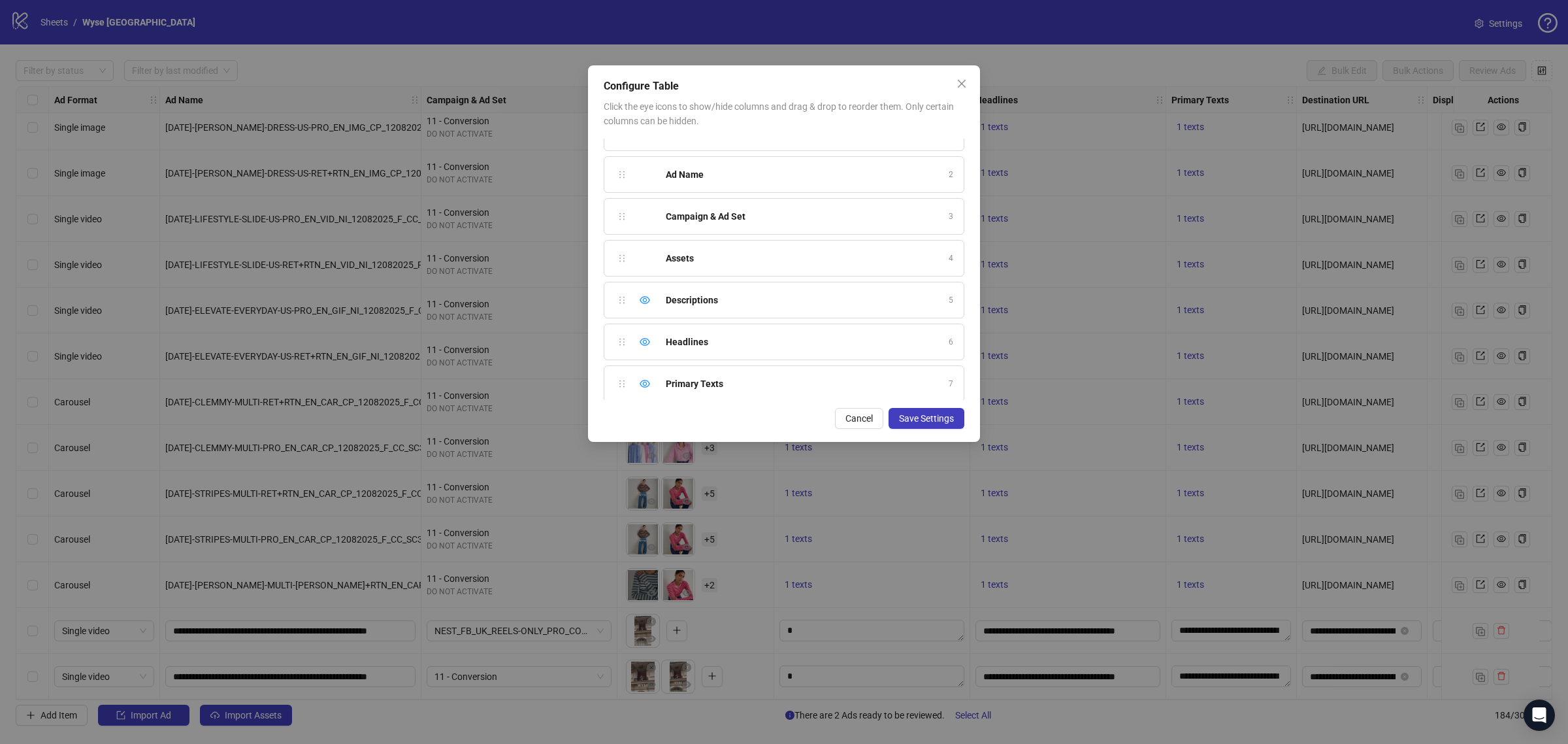
scroll to position [23, 0]
drag, startPoint x: 619, startPoint y: 387, endPoint x: 622, endPoint y: 302, distance: 85.1
click at [622, 302] on div "Ad Format 1 Ad Name 2 Campaign & Ad Set 3 Assets 4 Descriptions 5 Headlines 6 P…" at bounding box center [784, 269] width 360 height 262
drag, startPoint x: 624, startPoint y: 342, endPoint x: 631, endPoint y: 298, distance: 44.6
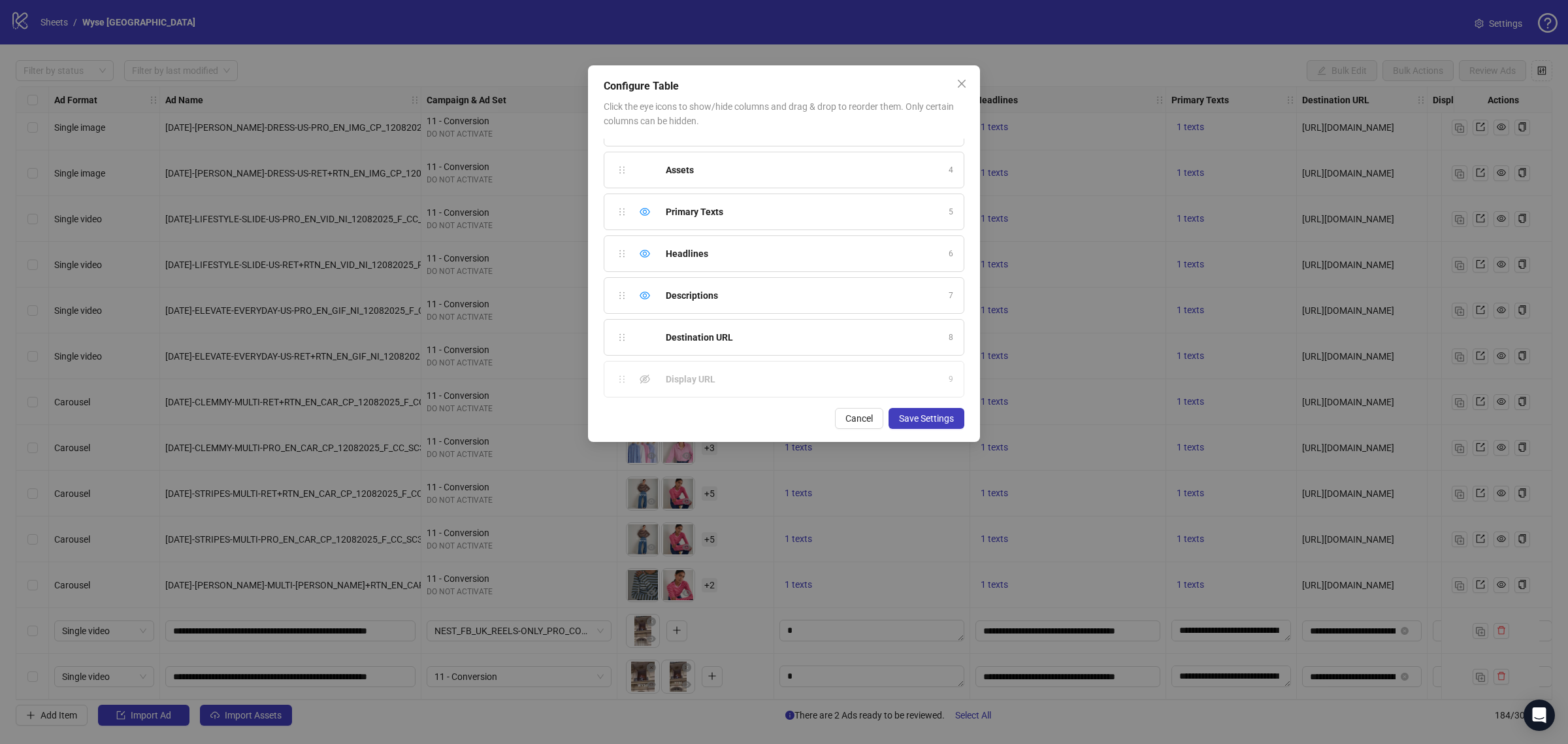
scroll to position [0, 0]
click at [929, 420] on span "Save Settings" at bounding box center [926, 418] width 55 height 11
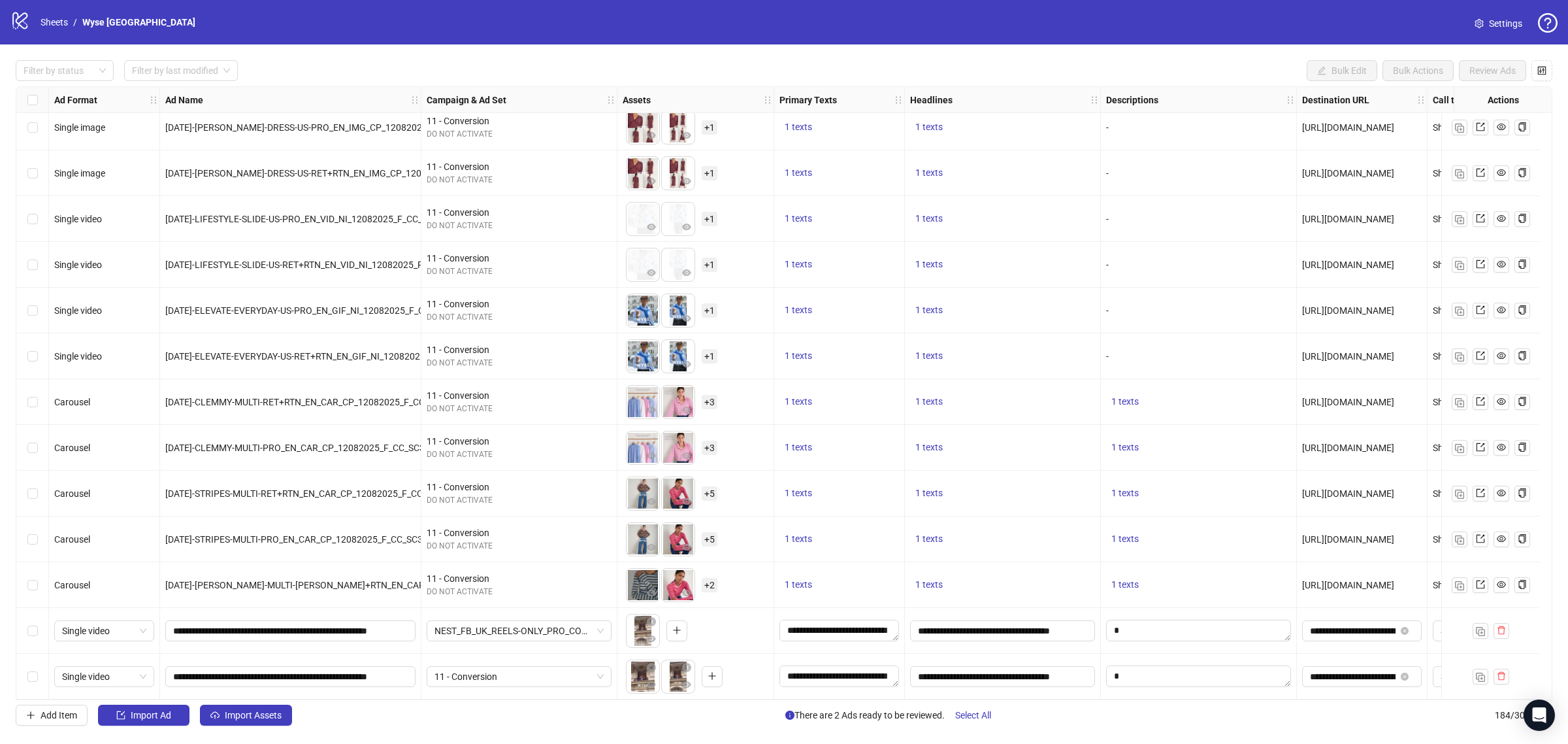
scroll to position [7835, 90]
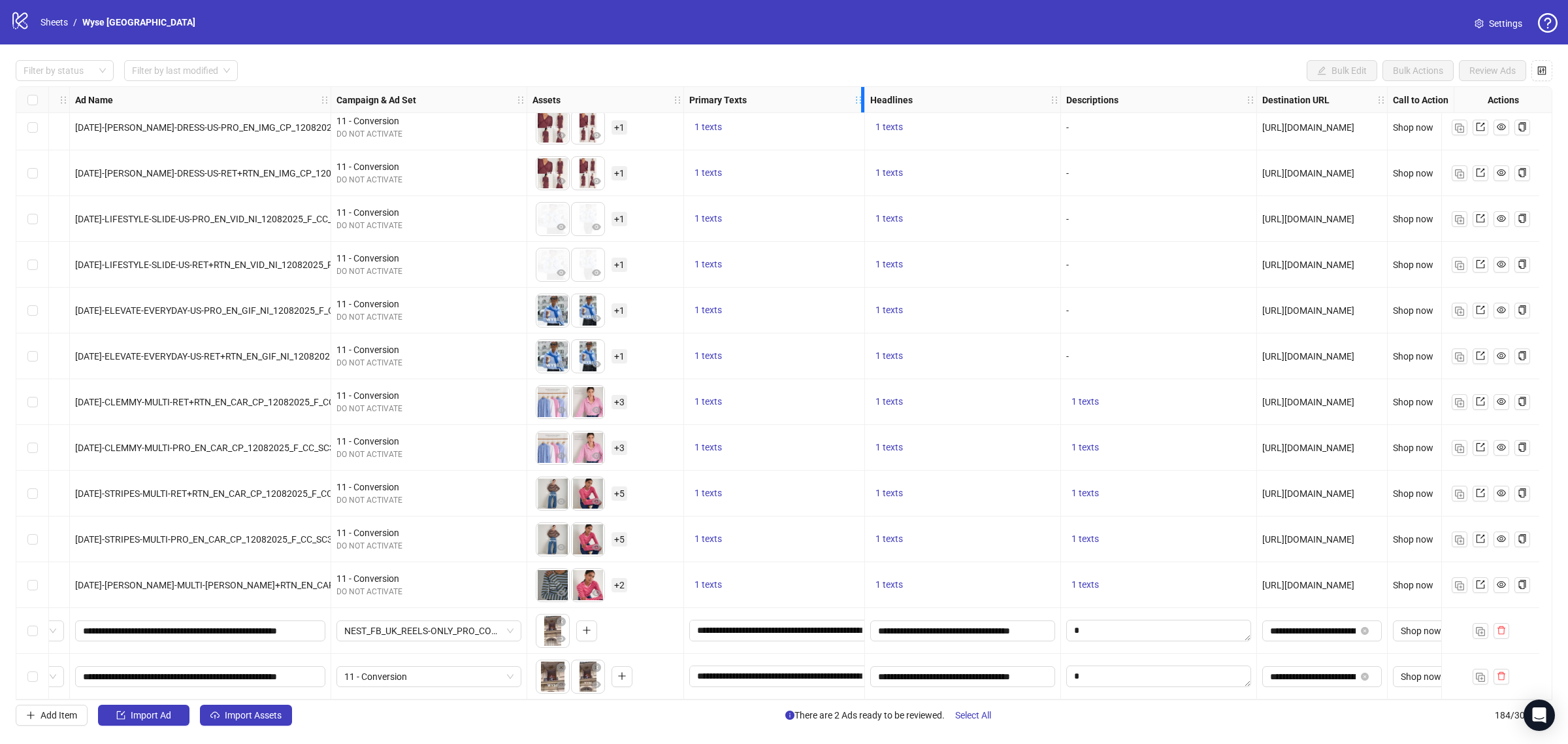
drag, startPoint x: 812, startPoint y: 102, endPoint x: 859, endPoint y: 107, distance: 47.3
click at [861, 107] on div "Resize Primary Texts column" at bounding box center [862, 100] width 3 height 25
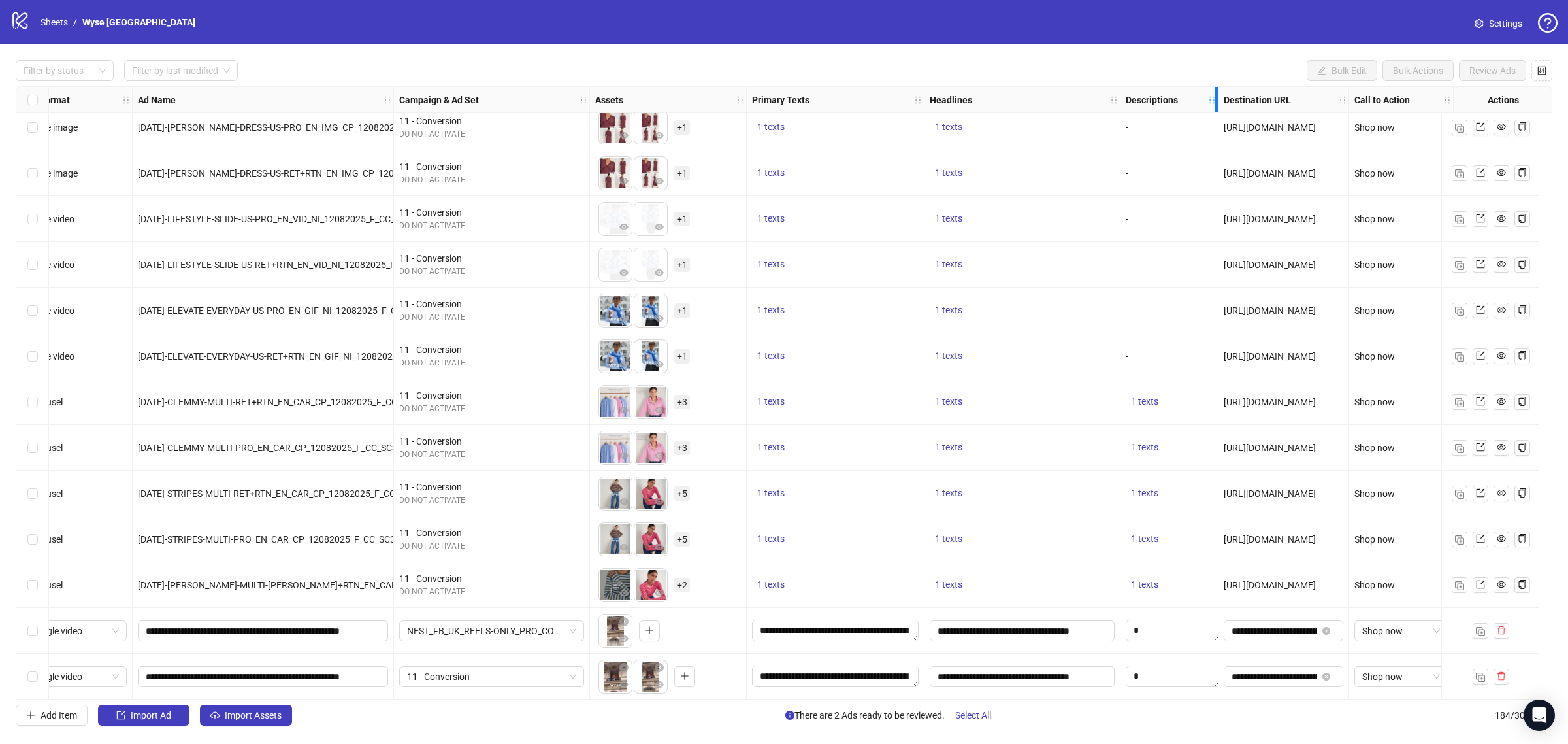
scroll to position [7835, 40]
drag, startPoint x: 1251, startPoint y: 95, endPoint x: 1145, endPoint y: 108, distance: 106.8
click at [1145, 108] on div "Descriptions" at bounding box center [1169, 100] width 98 height 26
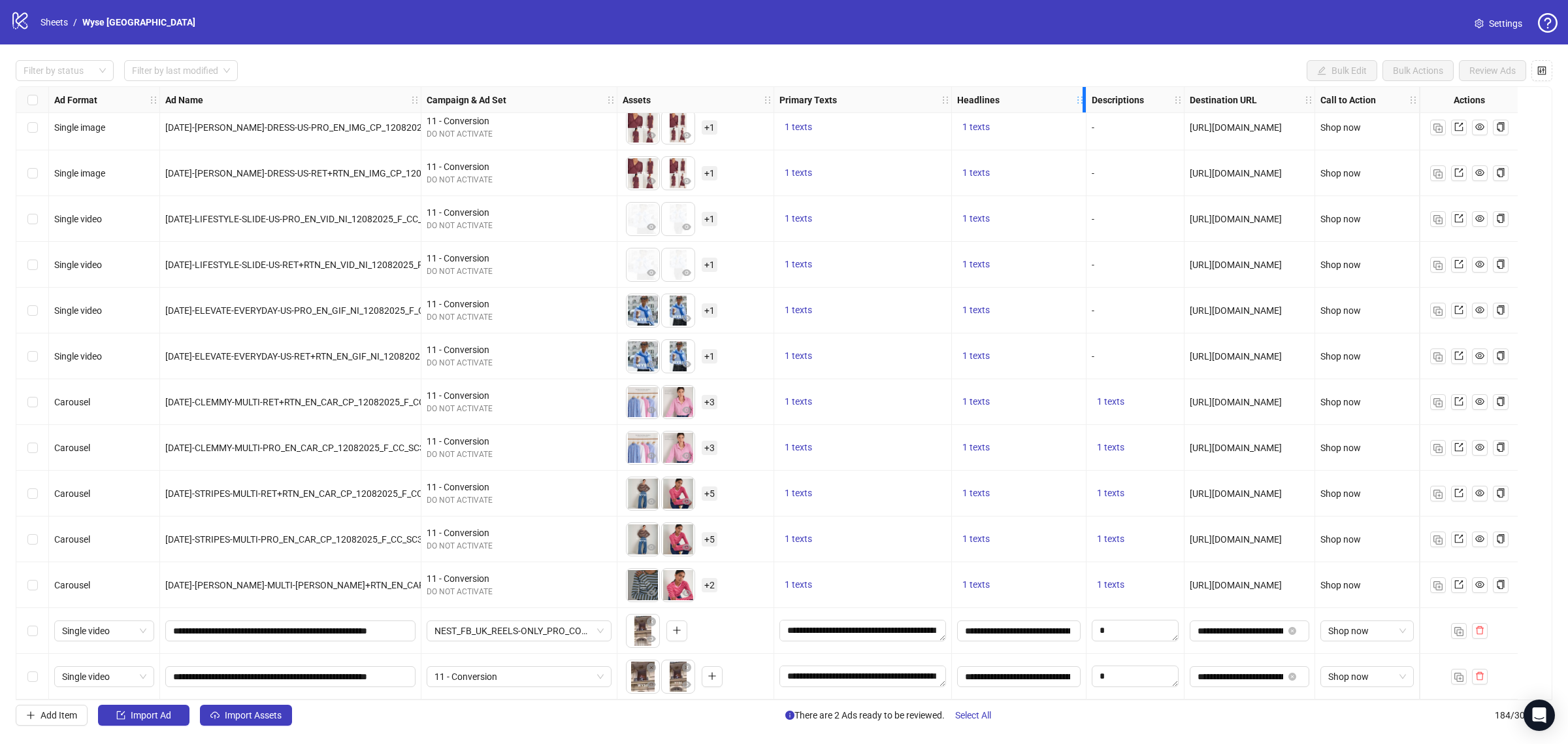
scroll to position [7835, 0]
drag, startPoint x: 1105, startPoint y: 93, endPoint x: 1119, endPoint y: 102, distance: 16.6
click at [1030, 105] on div "Headlines" at bounding box center [1019, 100] width 135 height 26
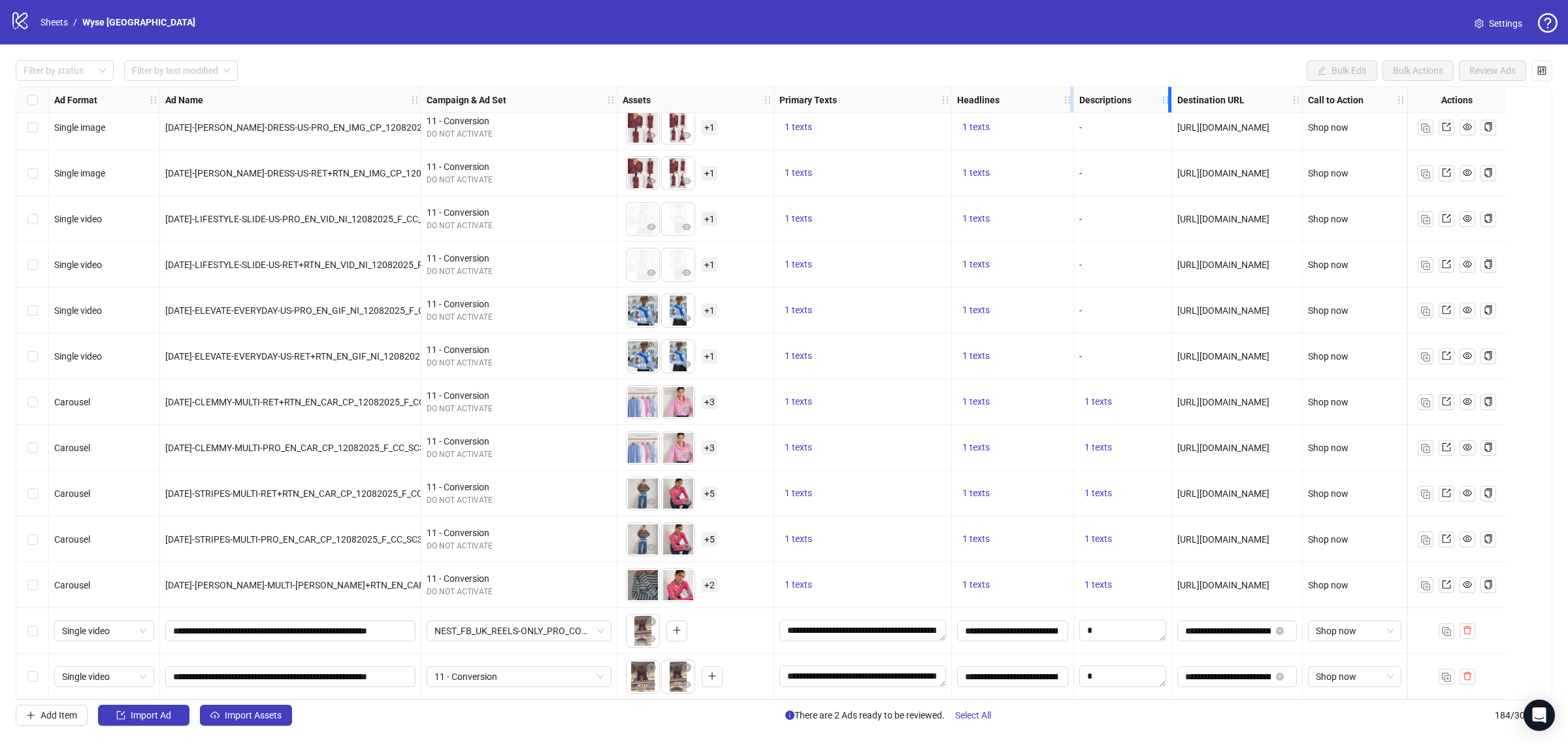
drag, startPoint x: 1167, startPoint y: 97, endPoint x: 1072, endPoint y: 100, distance: 95.0
click at [1072, 100] on div "Ad Format Ad Name Campaign & Ad Set Assets Primary Texts Headlines Descriptions…" at bounding box center [728, 100] width 1358 height 0
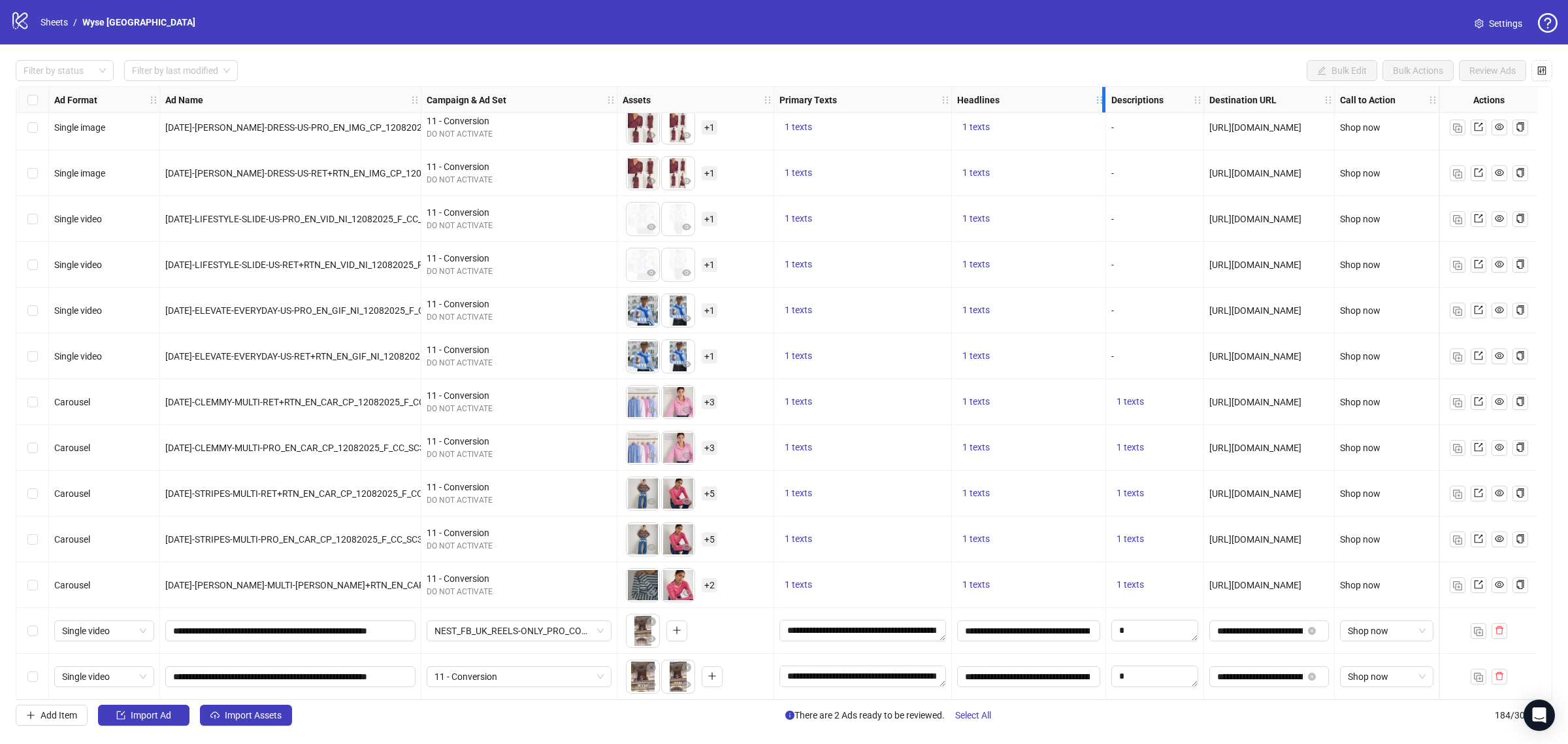
drag, startPoint x: 1073, startPoint y: 98, endPoint x: 1105, endPoint y: 100, distance: 32.1
click at [1105, 100] on icon "holder" at bounding box center [1108, 99] width 9 height 9
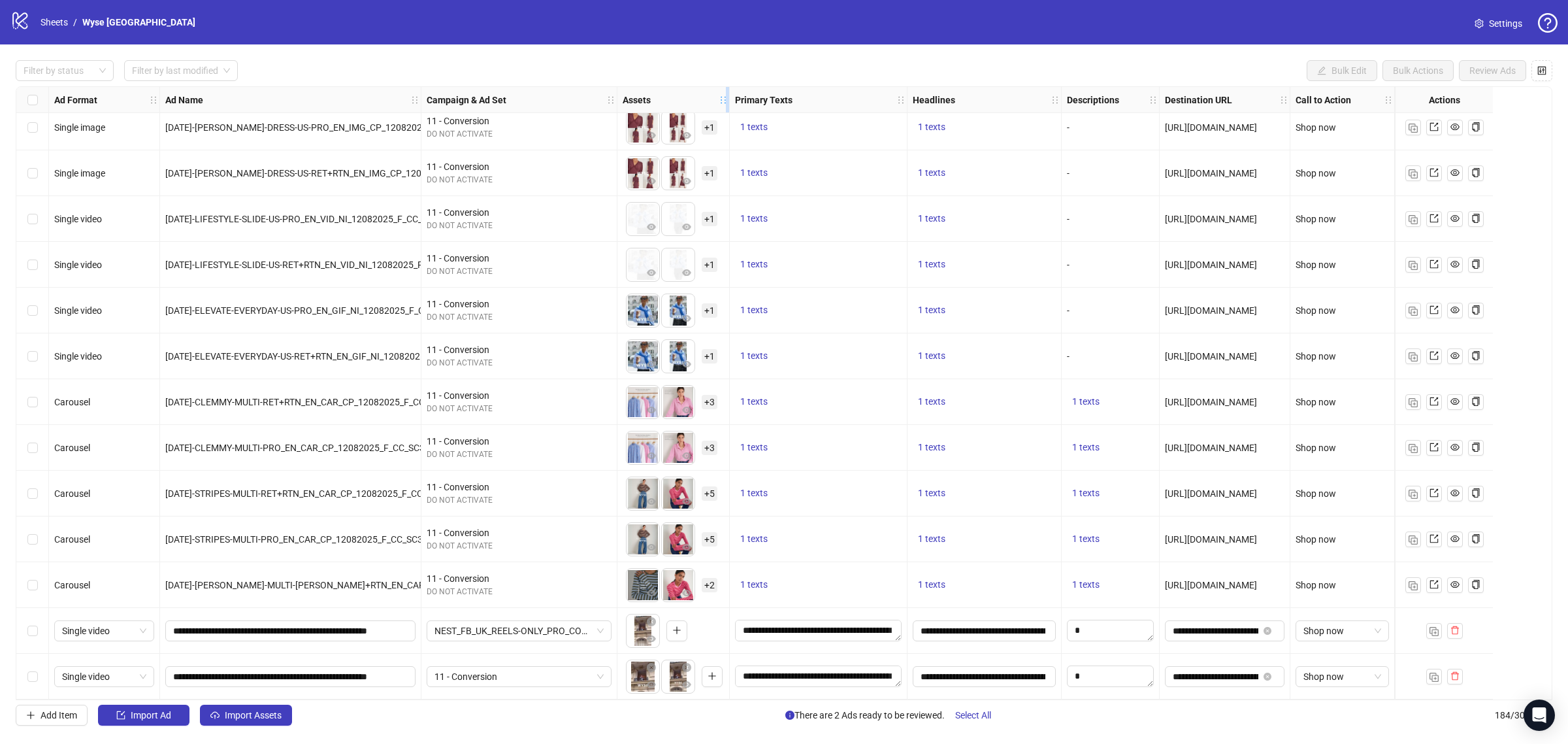
drag, startPoint x: 772, startPoint y: 95, endPoint x: 727, endPoint y: 99, distance: 45.2
click at [727, 99] on icon "holder" at bounding box center [731, 99] width 9 height 9
drag, startPoint x: 1392, startPoint y: 98, endPoint x: 1133, endPoint y: 173, distance: 269.6
click at [1344, 106] on div "Call to Action" at bounding box center [1338, 100] width 98 height 26
drag, startPoint x: 1059, startPoint y: 97, endPoint x: 1049, endPoint y: 100, distance: 10.4
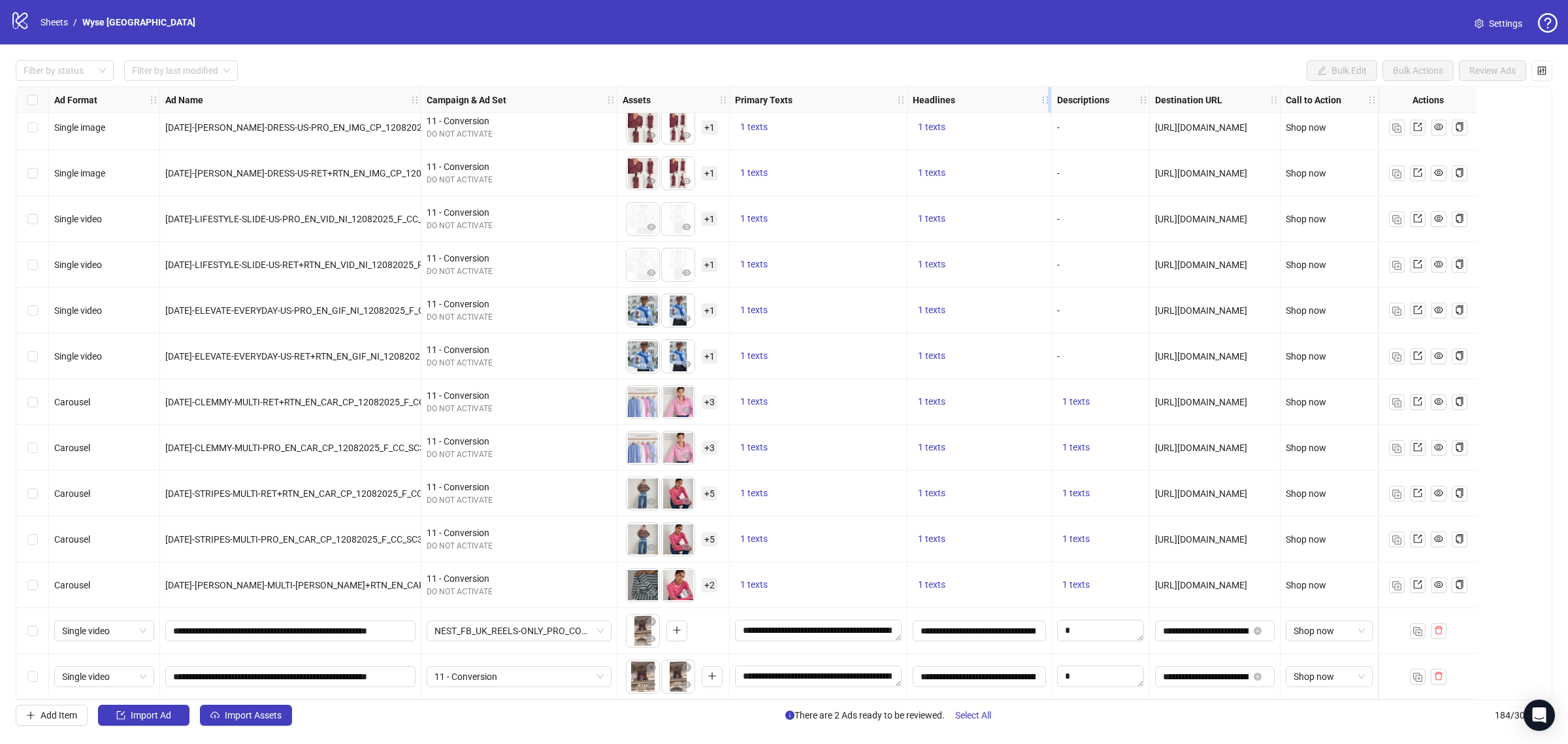
click at [1050, 100] on icon "holder" at bounding box center [1054, 99] width 9 height 9
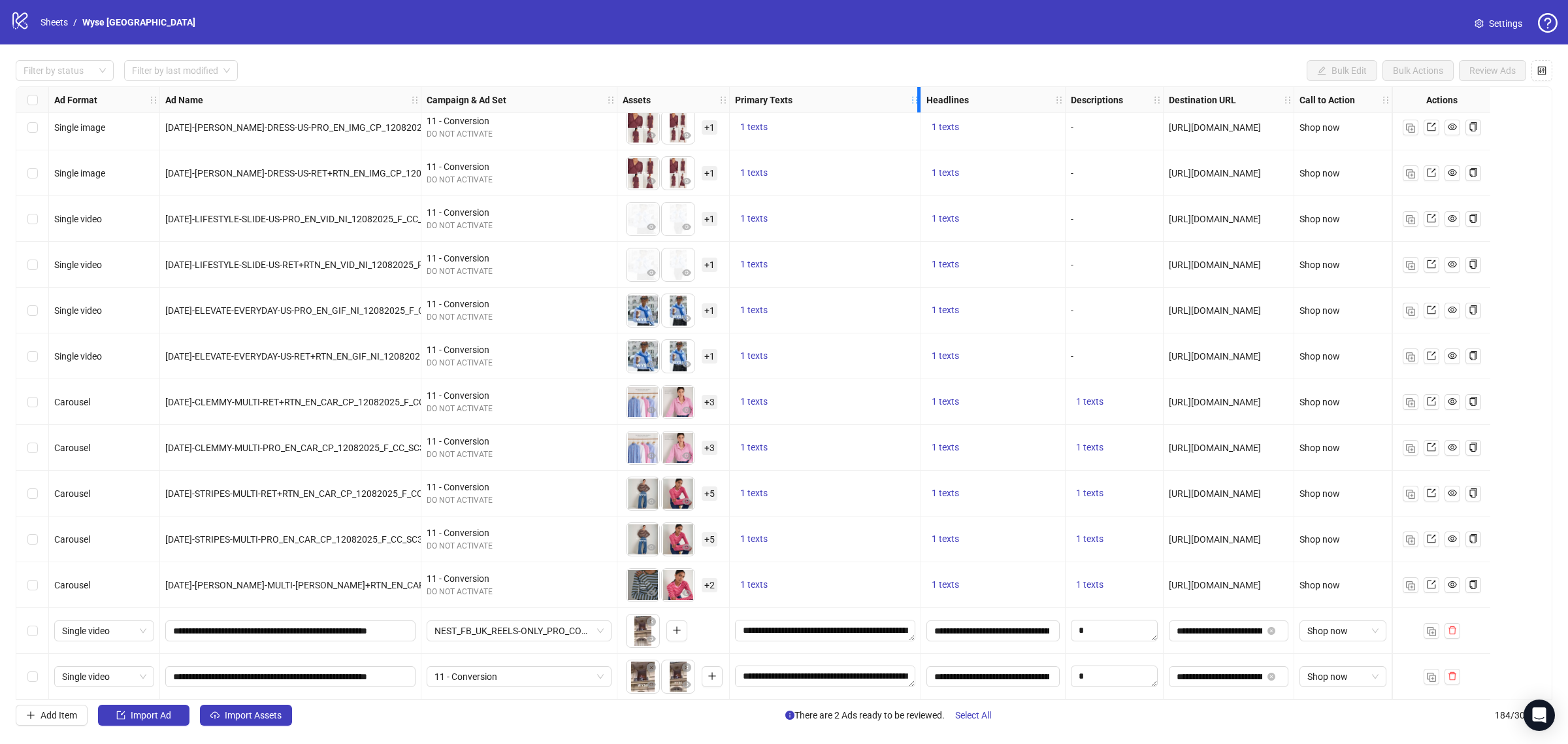
drag, startPoint x: 905, startPoint y: 93, endPoint x: 918, endPoint y: 95, distance: 13.2
click at [918, 95] on div "Resize Primary Texts column" at bounding box center [918, 100] width 3 height 25
click at [616, 98] on div "Campaign & Ad Set" at bounding box center [519, 100] width 196 height 26
click at [612, 95] on div "Resize Campaign & Ad Set column" at bounding box center [612, 100] width 3 height 25
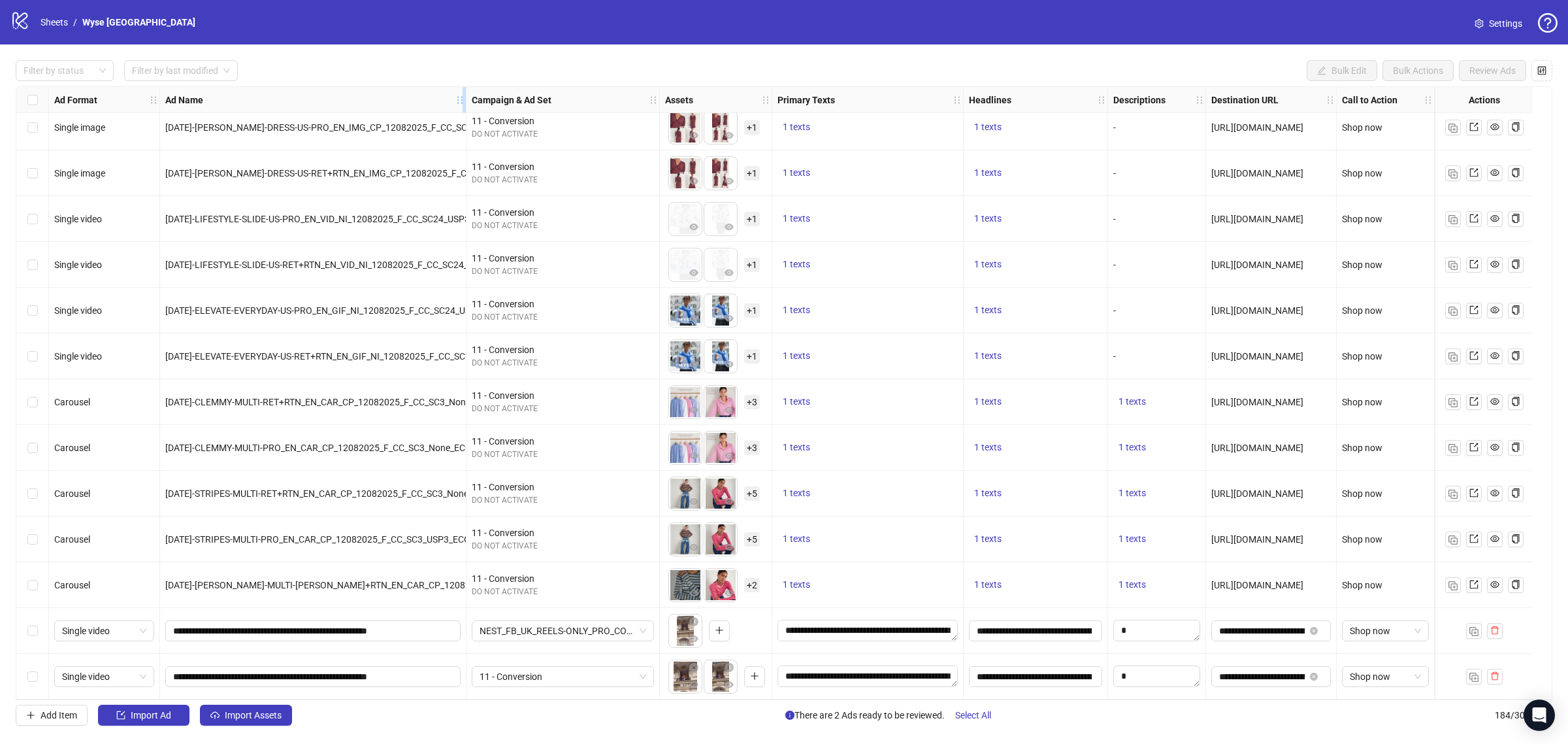
drag, startPoint x: 418, startPoint y: 98, endPoint x: 464, endPoint y: 97, distance: 46.0
click at [465, 97] on icon "holder" at bounding box center [469, 99] width 9 height 9
click at [965, 708] on button "Select All" at bounding box center [972, 715] width 57 height 21
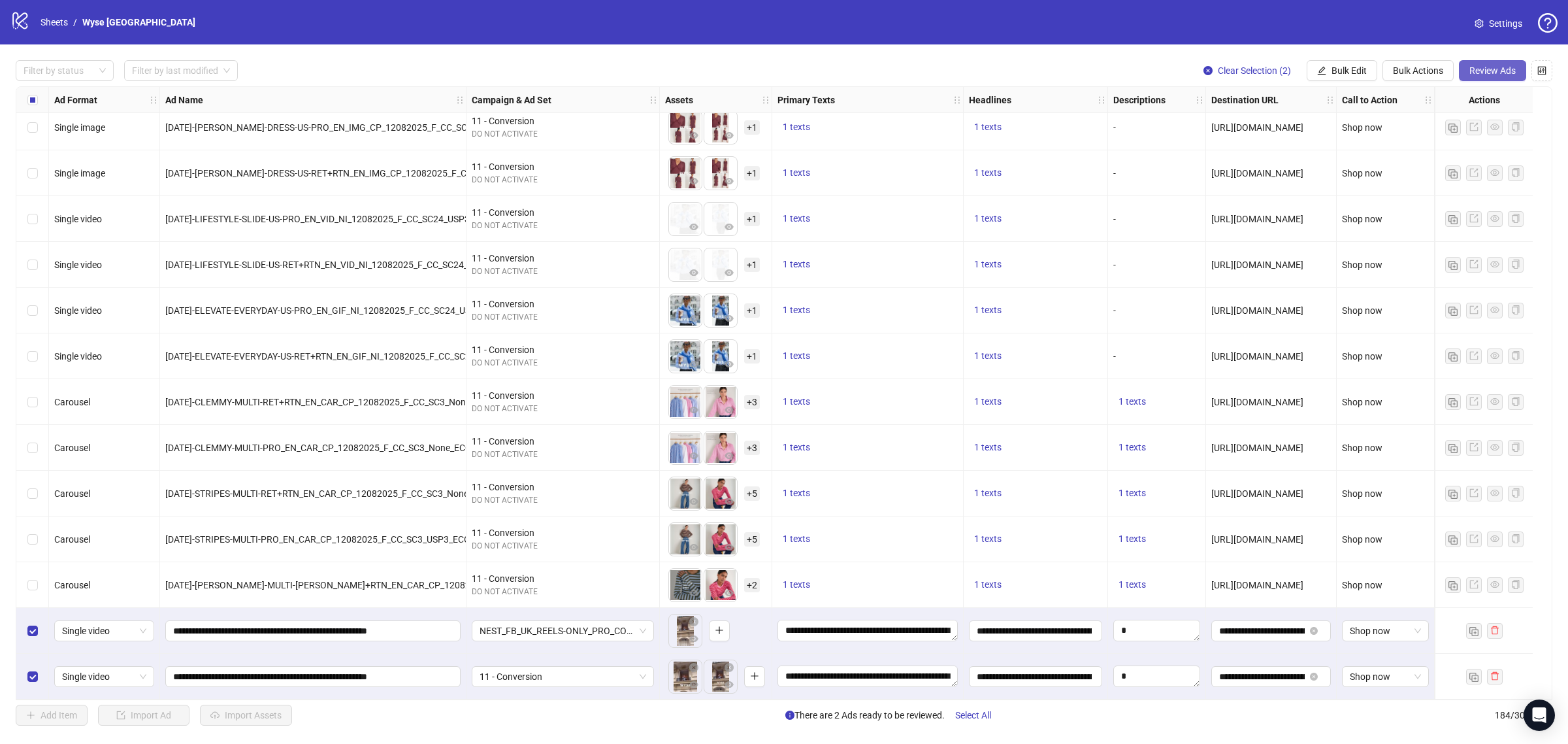
click at [1485, 65] on span "Review Ads" at bounding box center [1492, 70] width 46 height 11
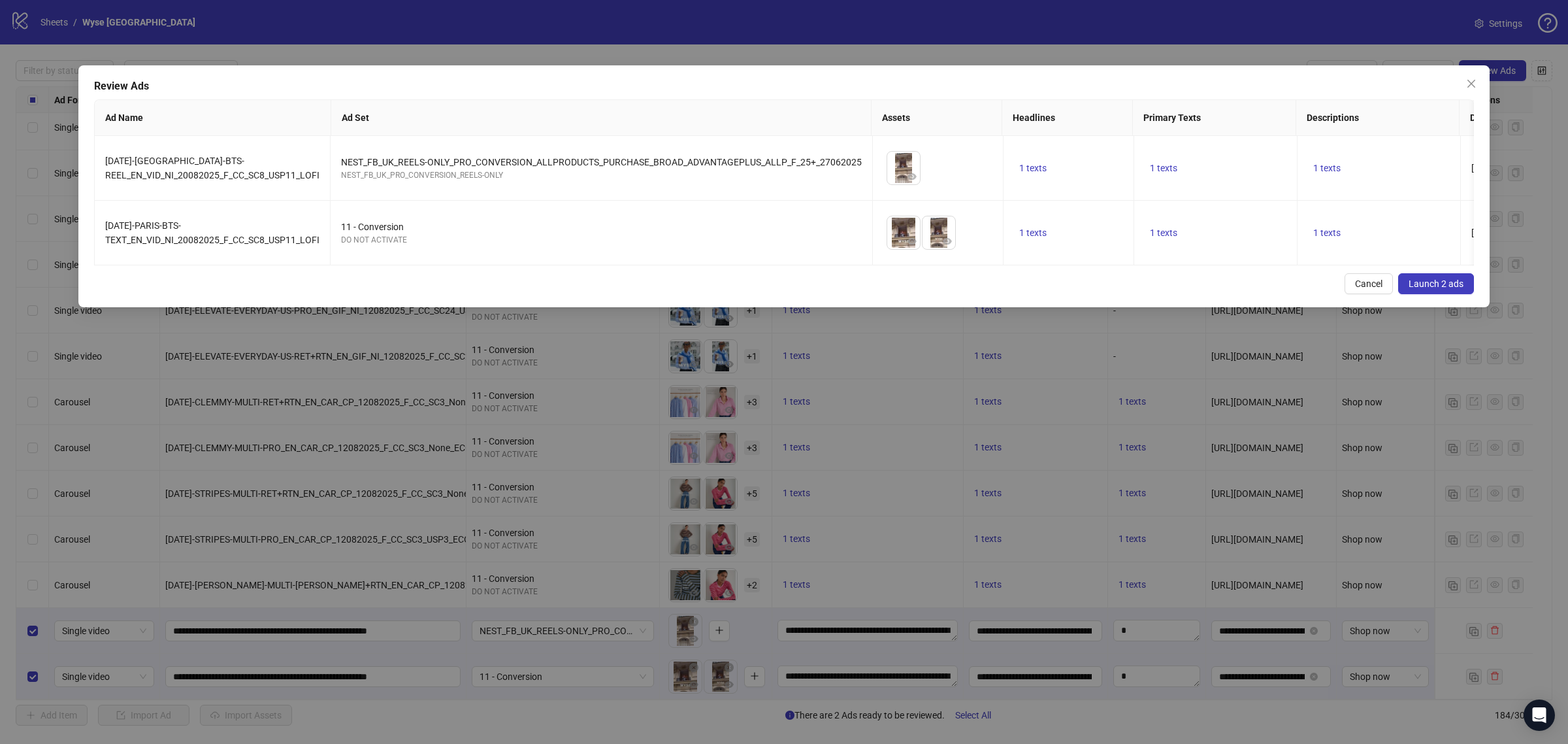
click at [1426, 289] on span "Launch 2 ads" at bounding box center [1435, 283] width 55 height 11
